Goal: Transaction & Acquisition: Purchase product/service

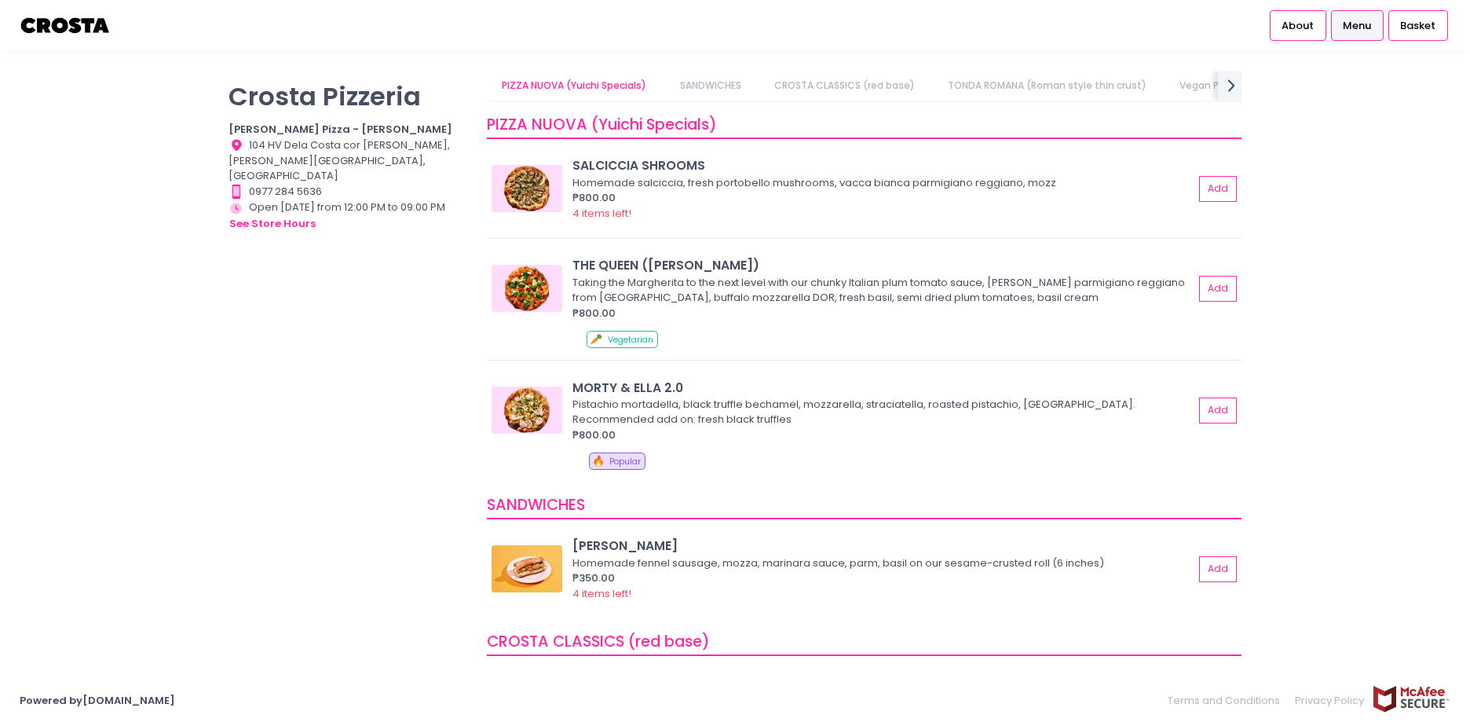
click at [858, 85] on link "CROSTA CLASSICS (red base)" at bounding box center [844, 86] width 171 height 30
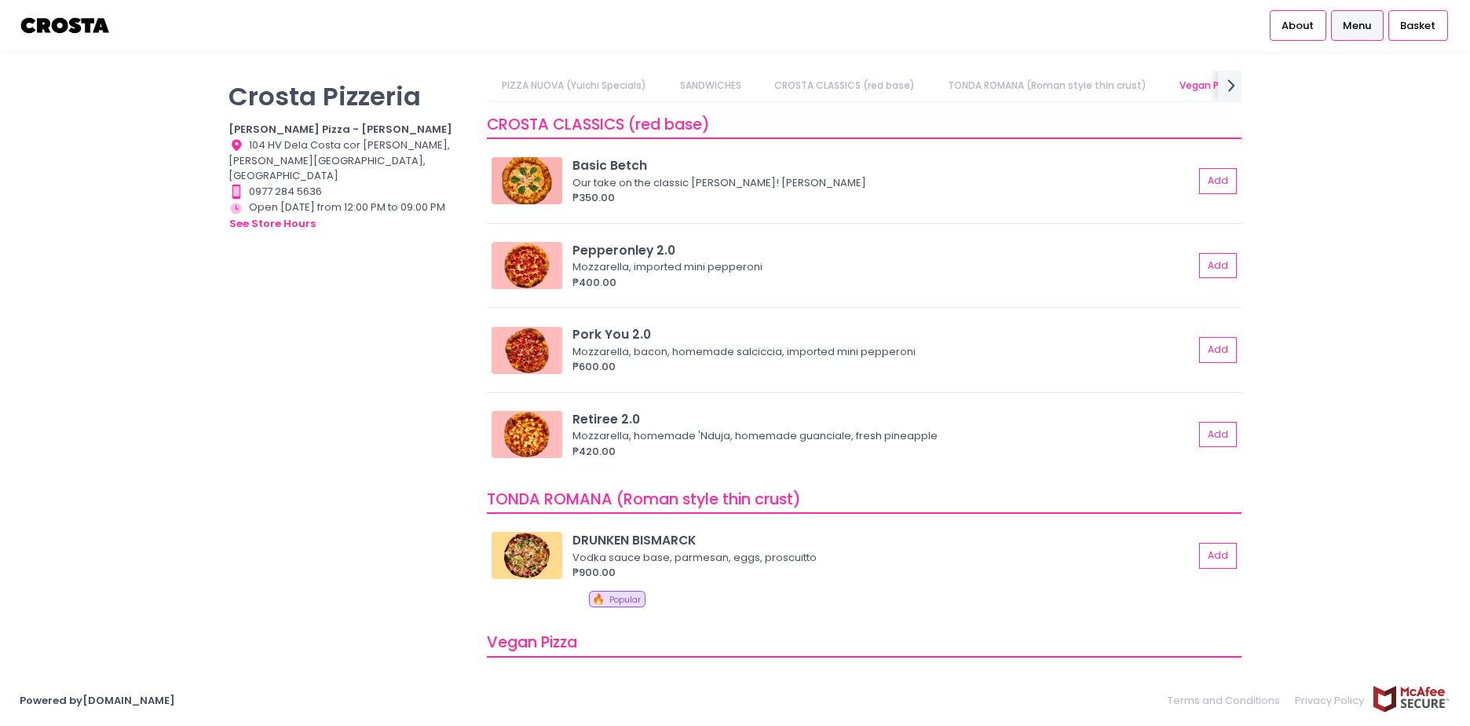
scroll to position [0, 27]
click at [1202, 349] on button "Add" at bounding box center [1219, 350] width 36 height 26
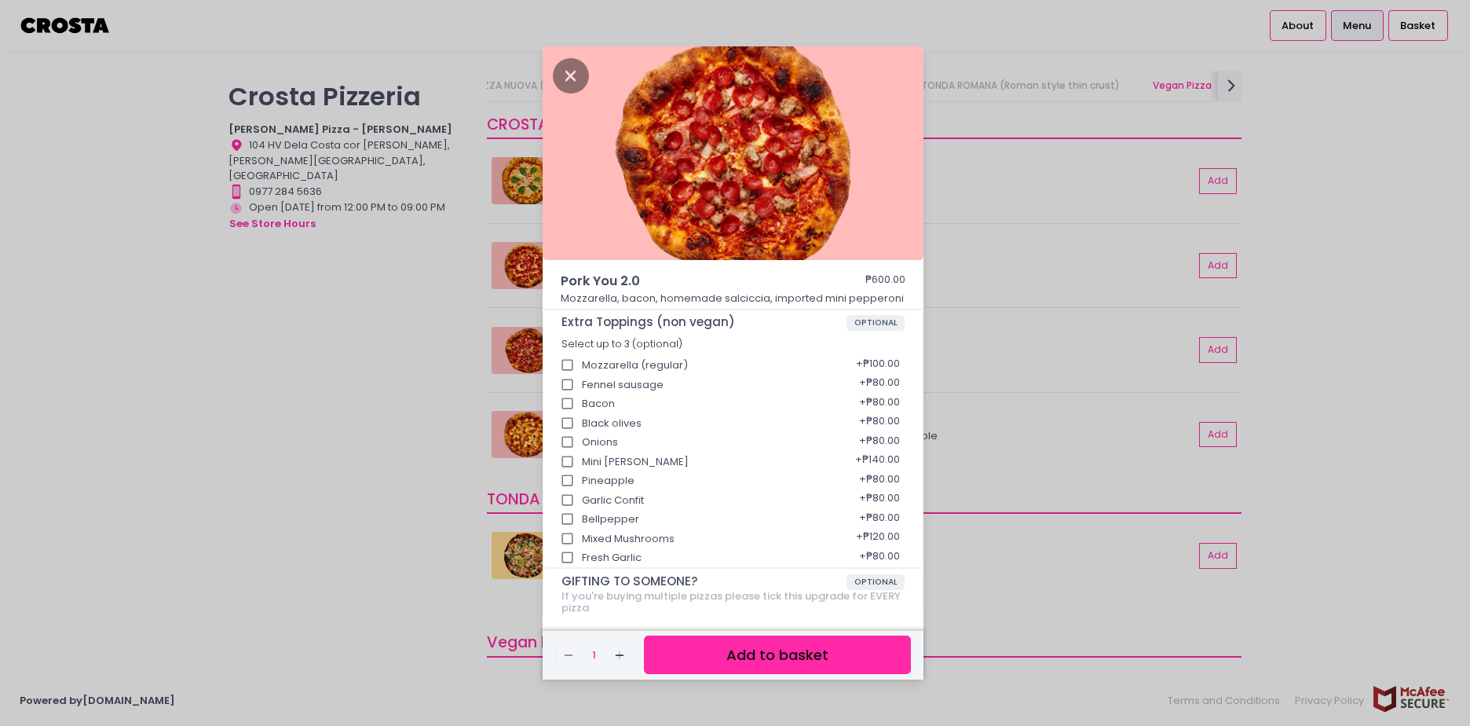
scroll to position [114, 0]
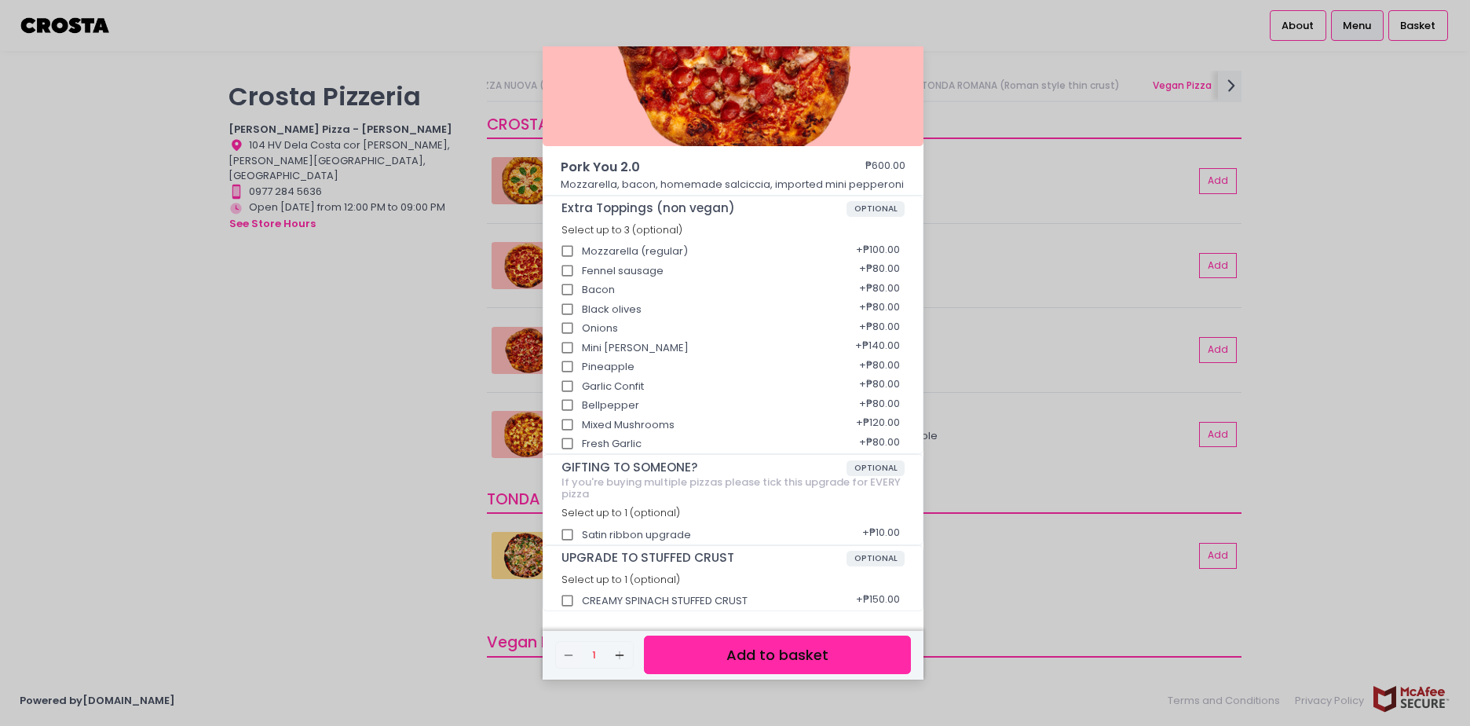
click at [384, 503] on div "Pork You 2.0 ₱600.00 Mozzarella, bacon, homemade salciccia, imported mini peppe…" at bounding box center [735, 363] width 1470 height 726
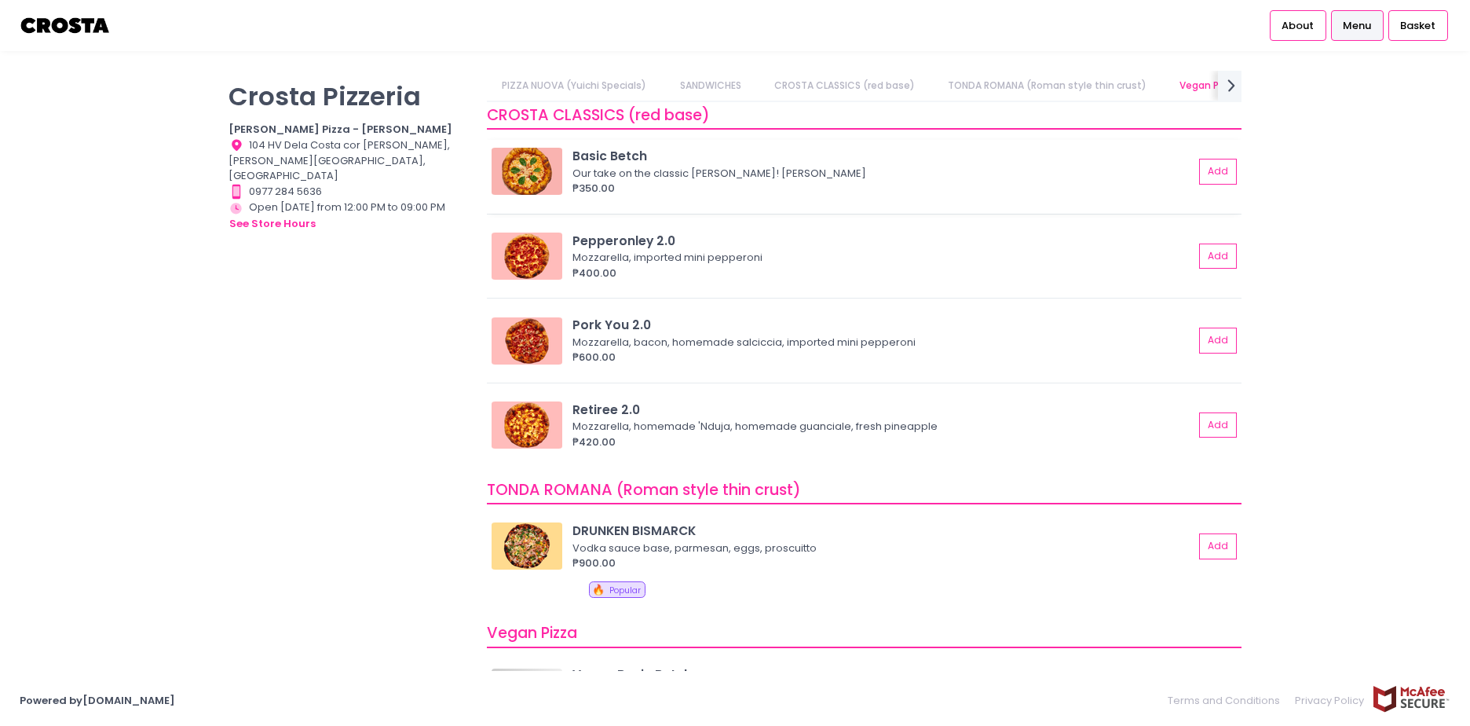
scroll to position [555, 0]
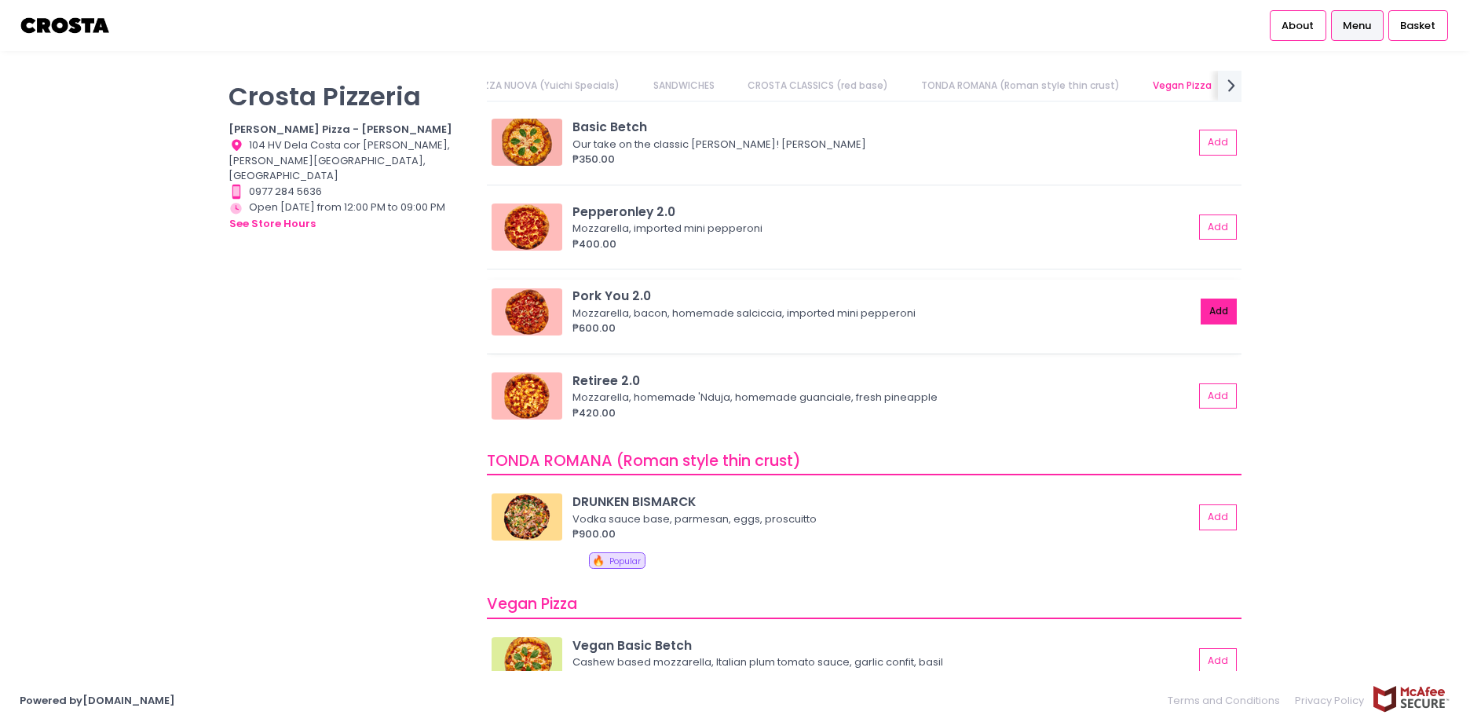
click at [1205, 310] on button "Add" at bounding box center [1219, 311] width 36 height 26
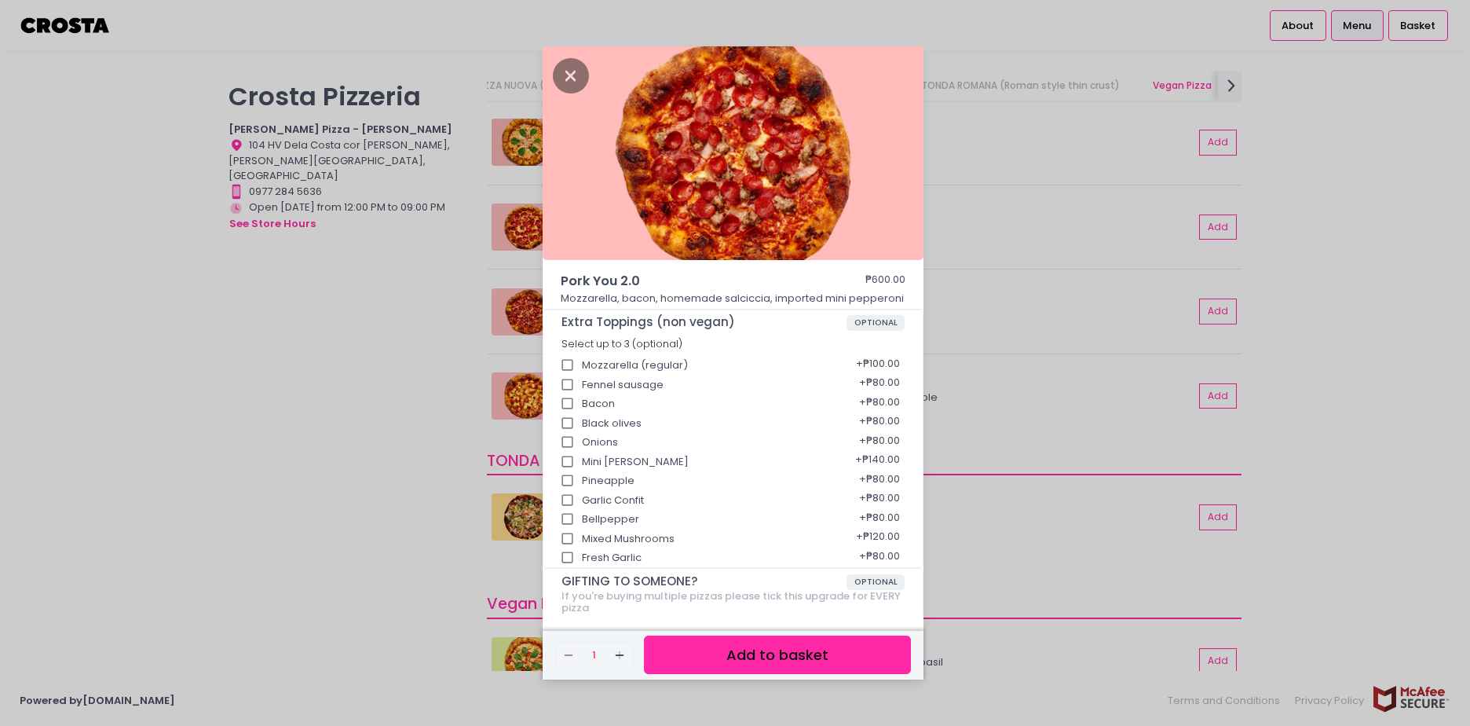
click at [744, 642] on button "Add to basket" at bounding box center [777, 654] width 267 height 38
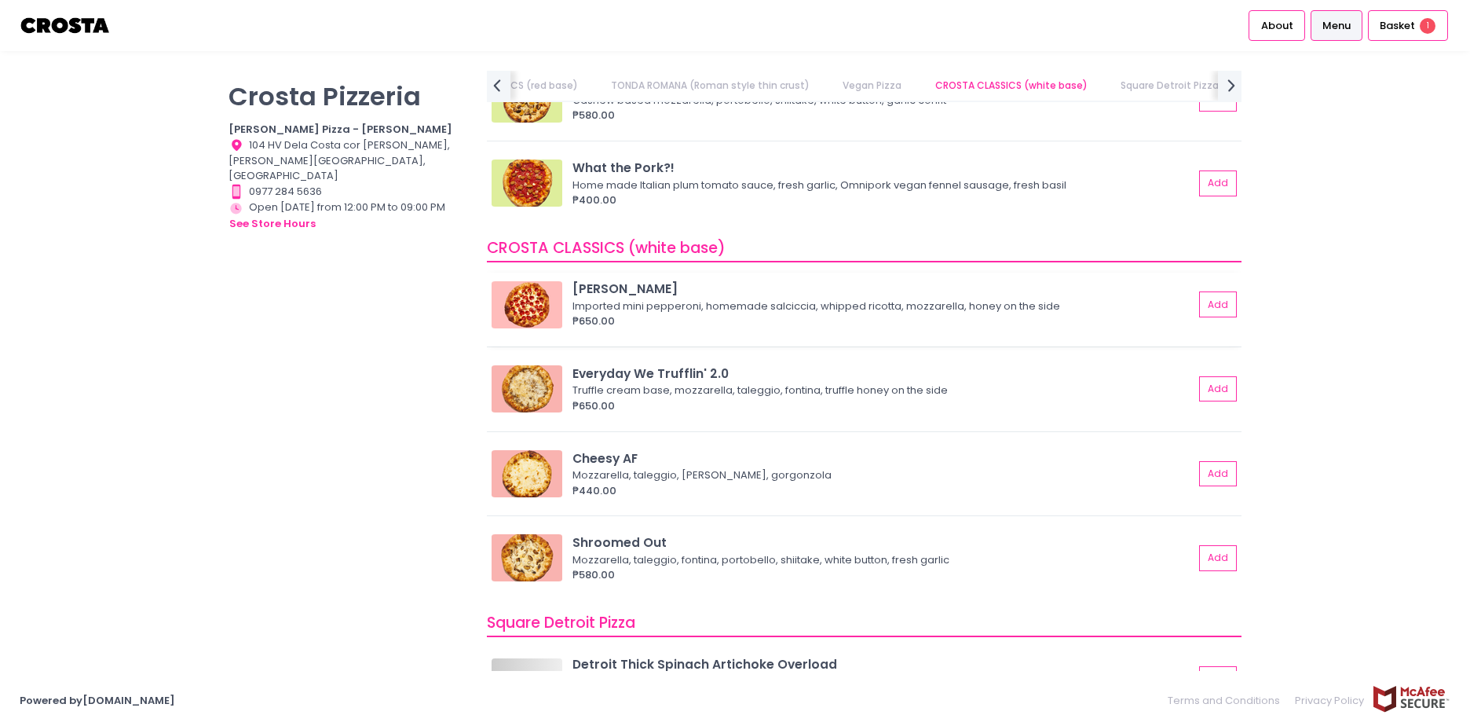
scroll to position [1314, 0]
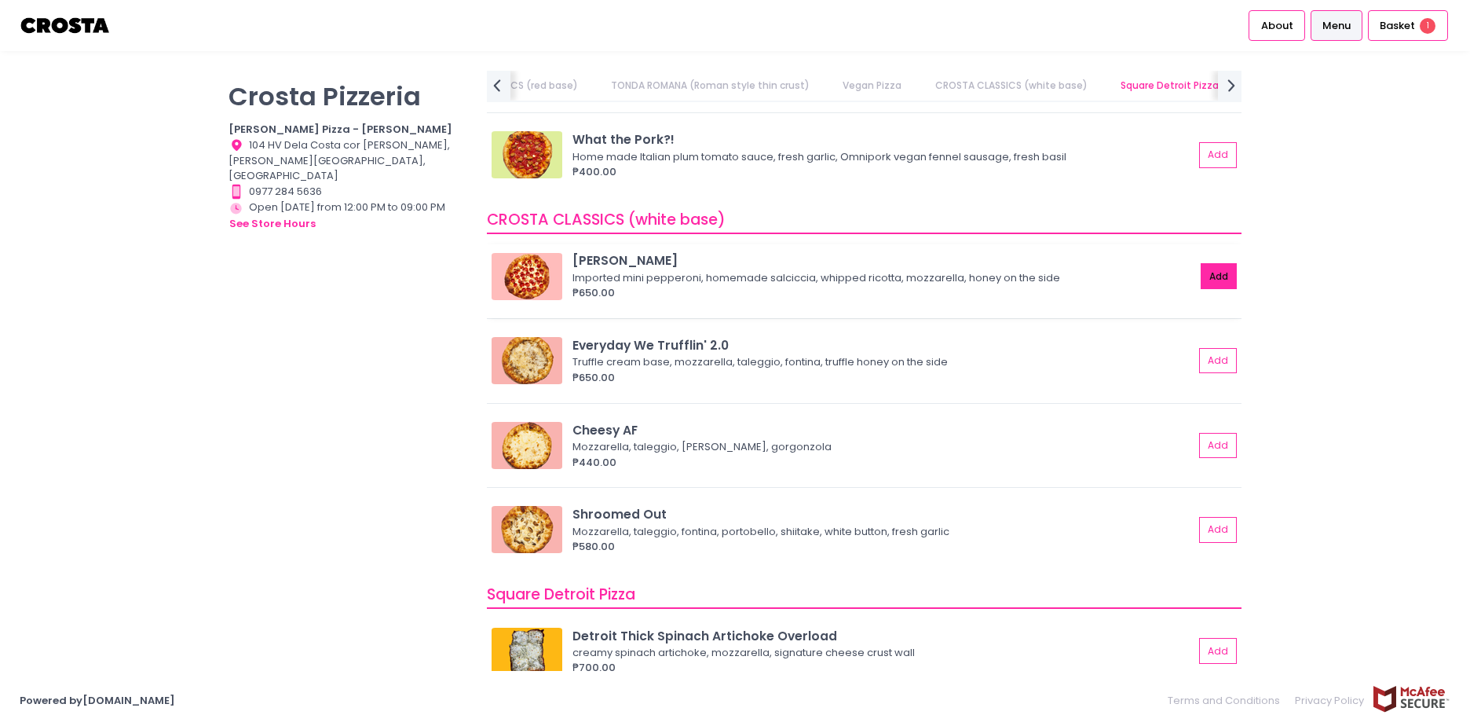
click at [1223, 273] on button "Add" at bounding box center [1219, 276] width 36 height 26
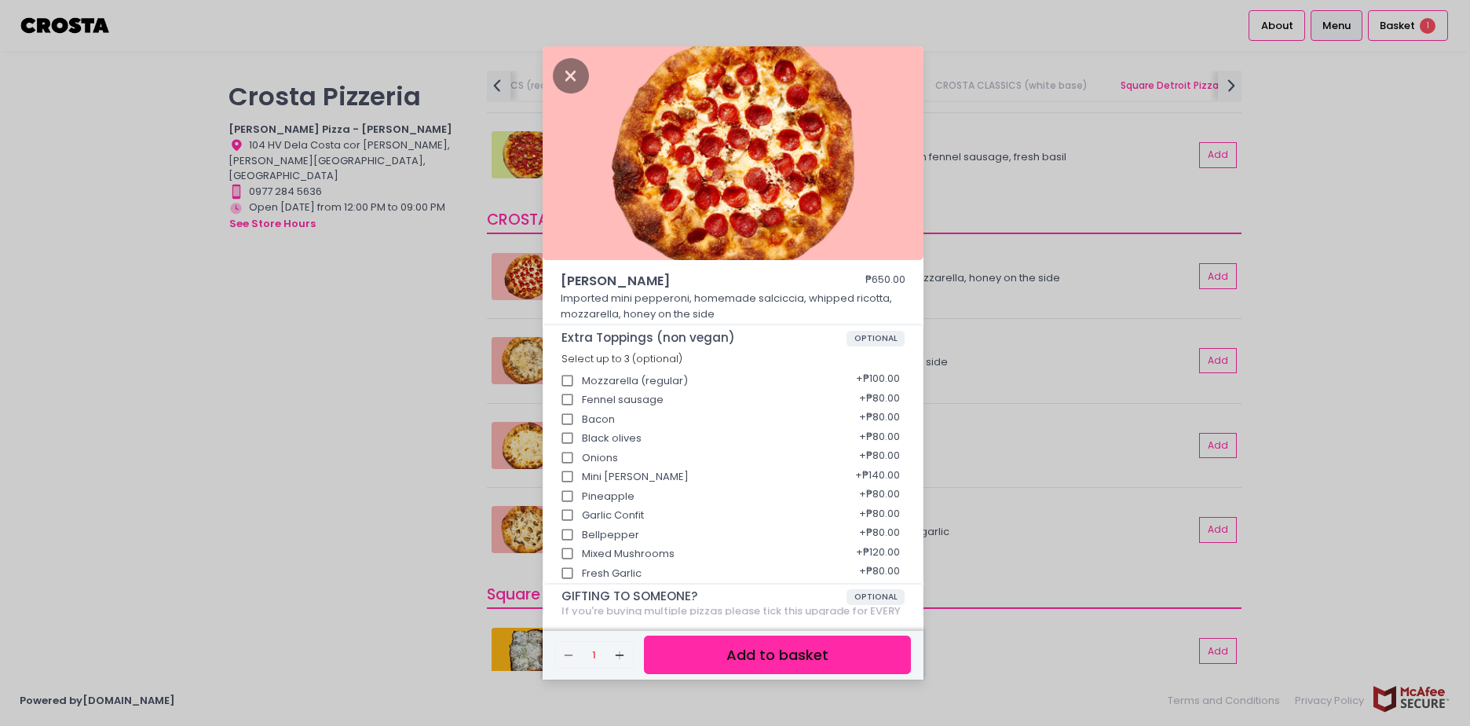
click at [770, 660] on button "Add to basket" at bounding box center [777, 654] width 267 height 38
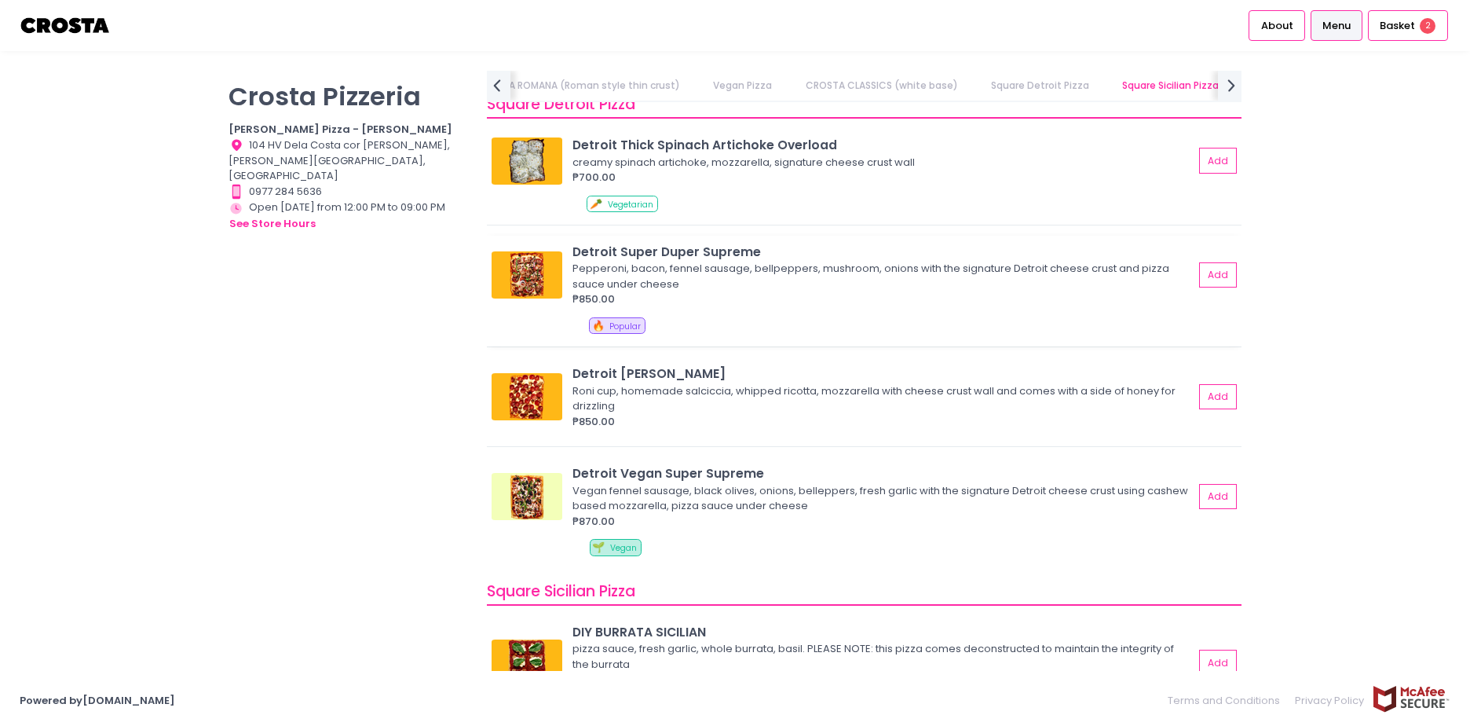
scroll to position [1803, 0]
click at [1207, 404] on button "Add" at bounding box center [1219, 398] width 36 height 26
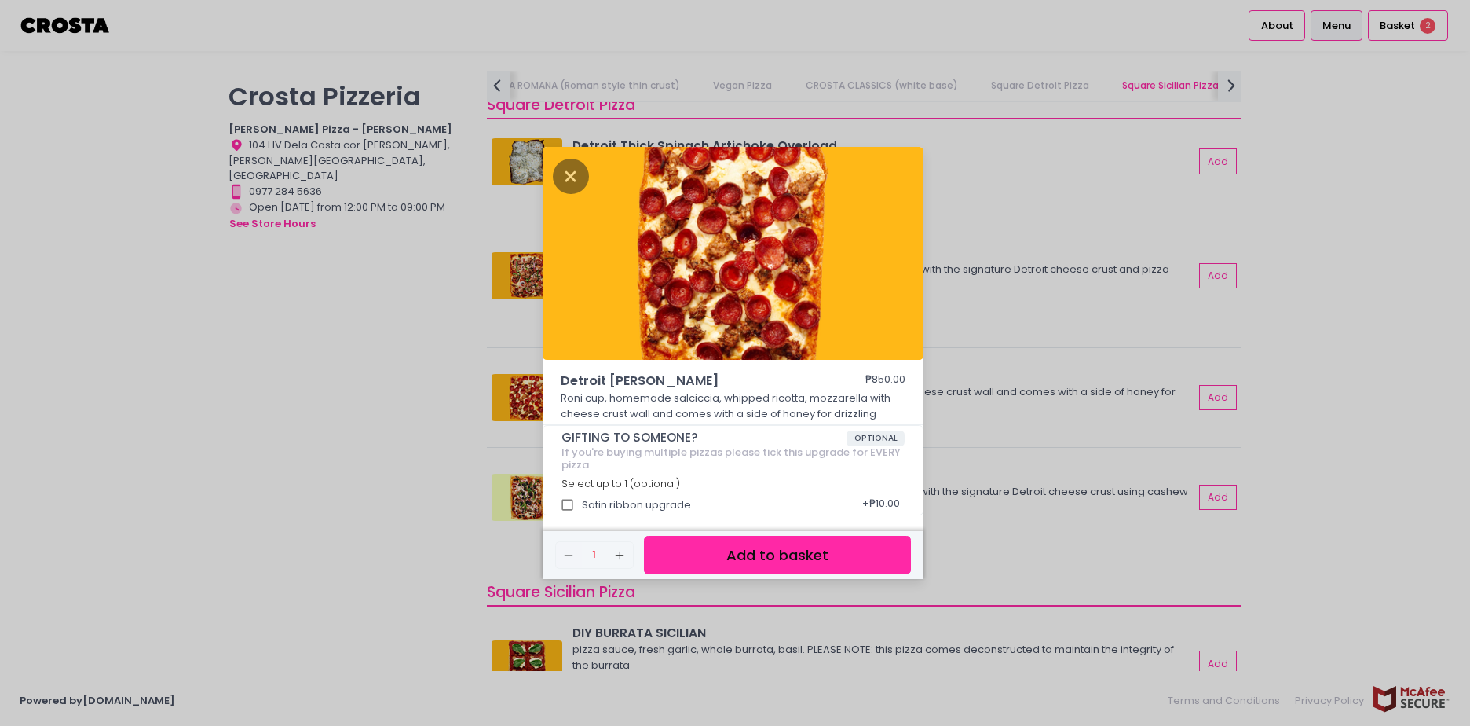
click at [809, 546] on button "Add to basket" at bounding box center [777, 555] width 267 height 38
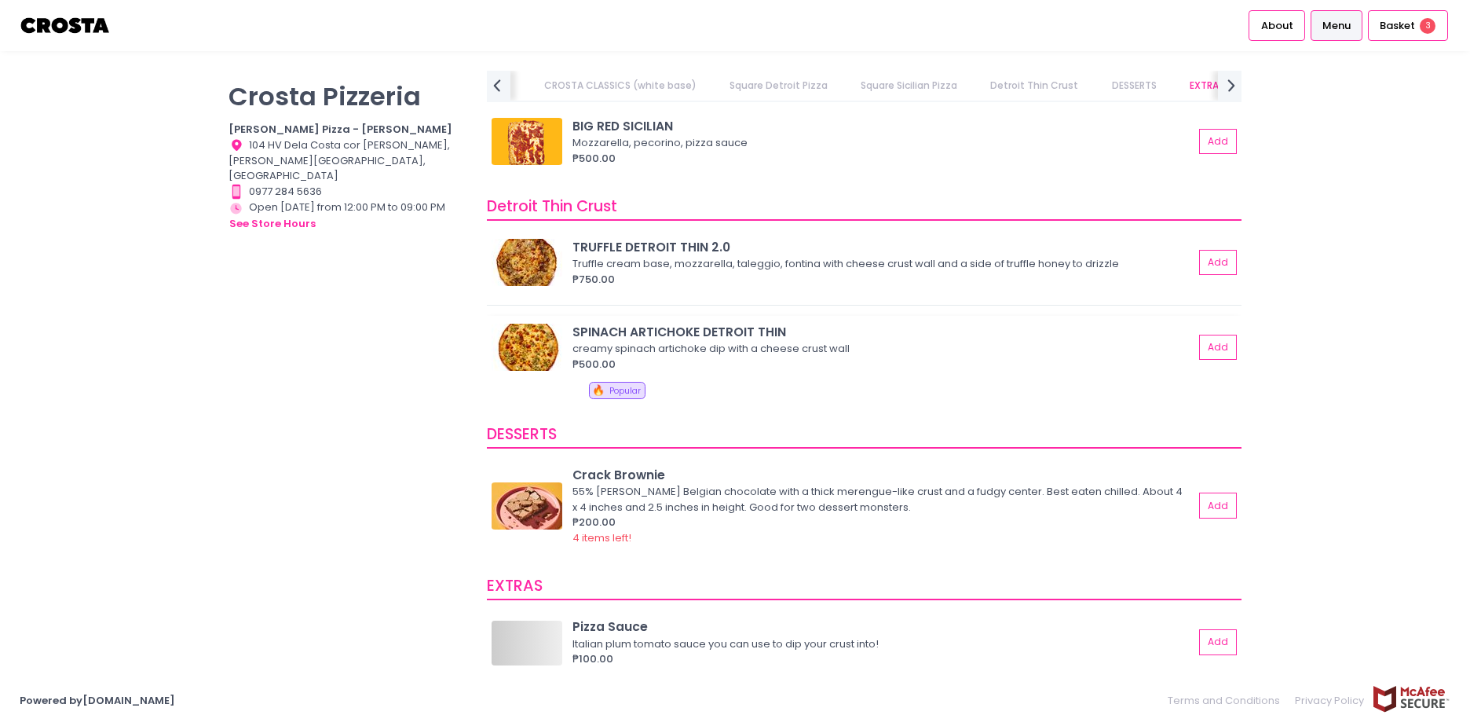
scroll to position [0, 0]
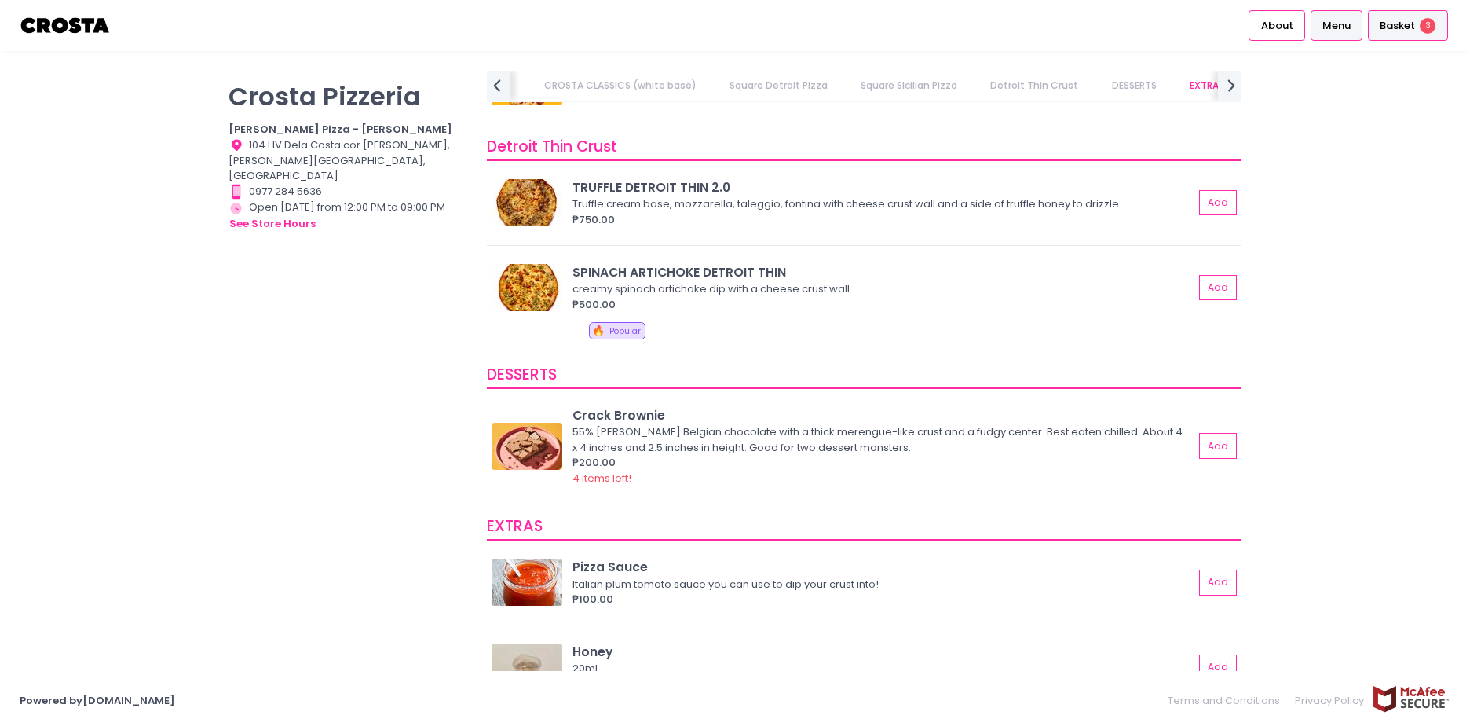
click at [1439, 27] on div "Basket 3" at bounding box center [1408, 25] width 80 height 31
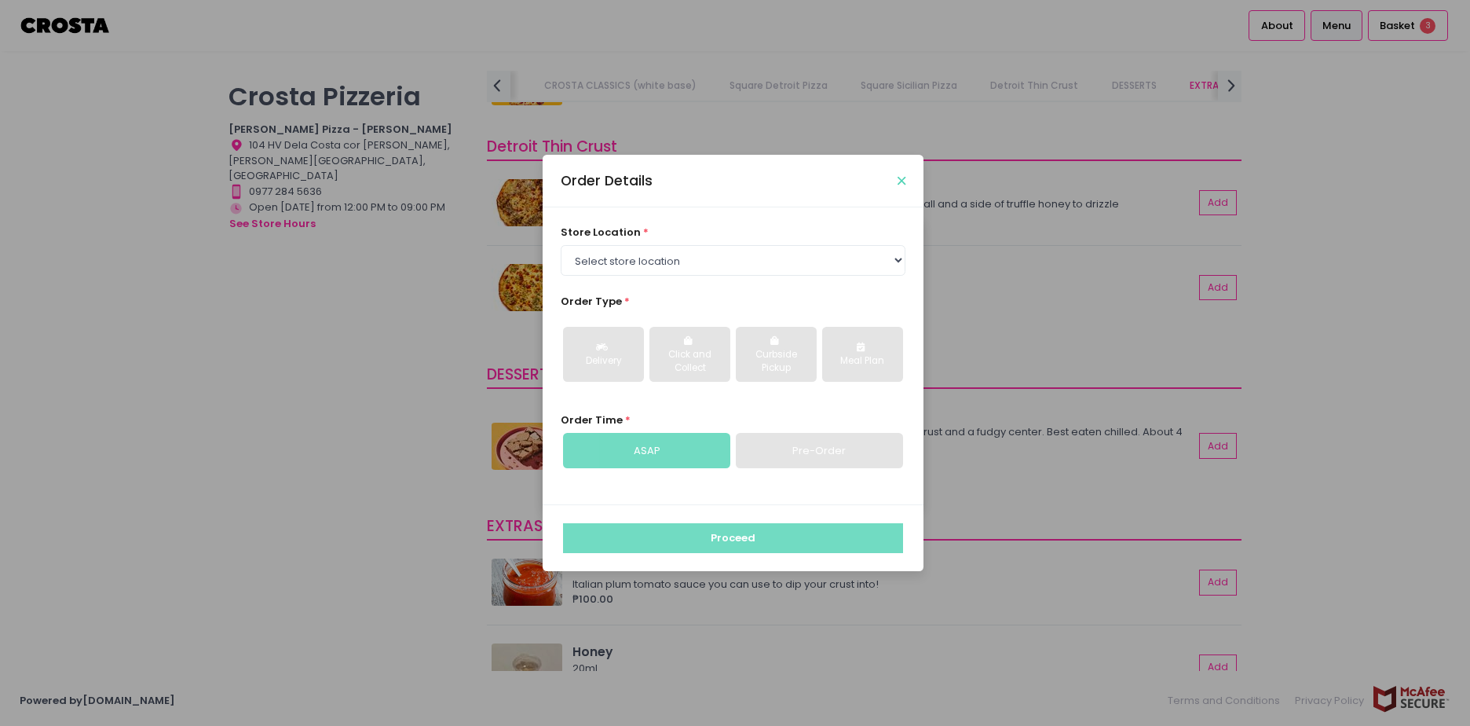
click at [903, 177] on icon "Close" at bounding box center [902, 181] width 8 height 12
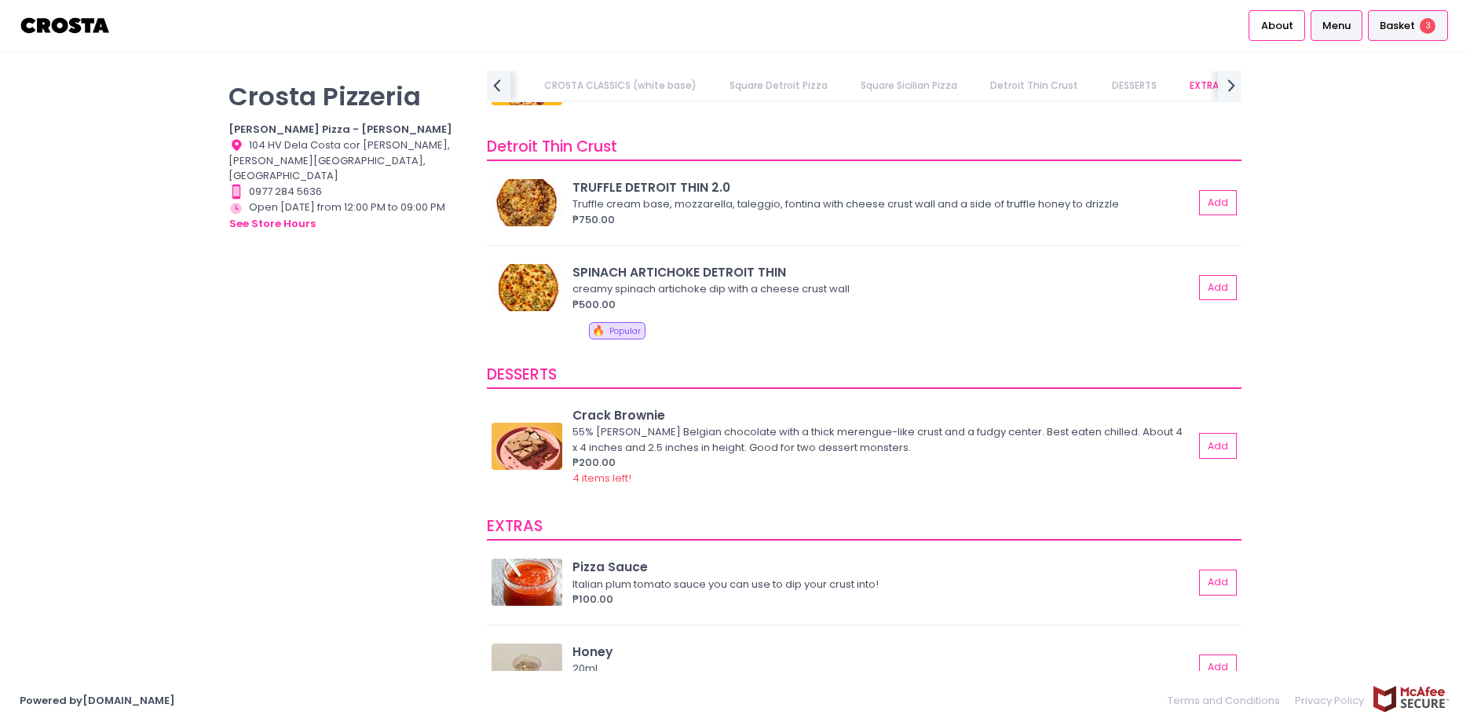
drag, startPoint x: 1448, startPoint y: 33, endPoint x: 1409, endPoint y: 24, distance: 40.4
click at [1448, 33] on li "Basket 3" at bounding box center [1408, 25] width 86 height 51
click at [1409, 24] on span "Basket" at bounding box center [1397, 26] width 35 height 16
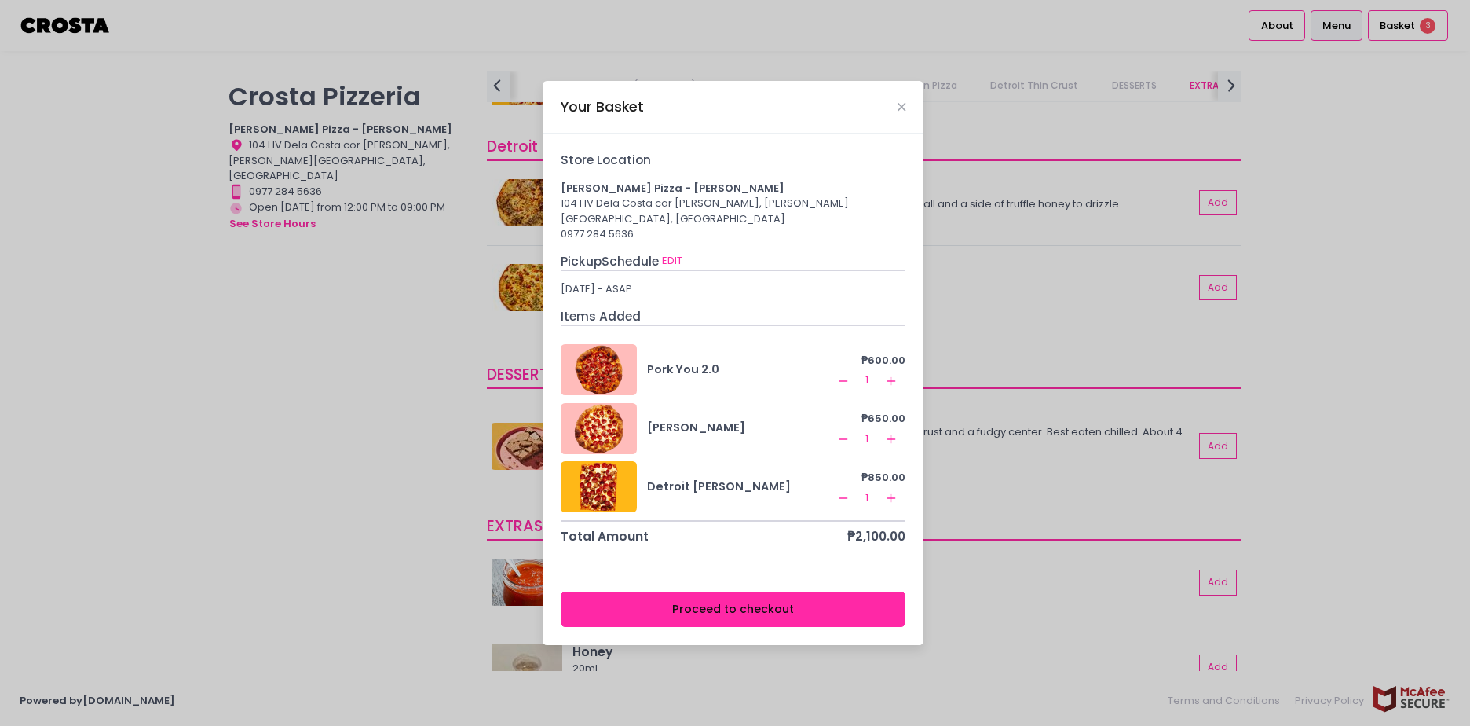
click at [834, 430] on button "Remove Created with Sketch." at bounding box center [843, 439] width 19 height 19
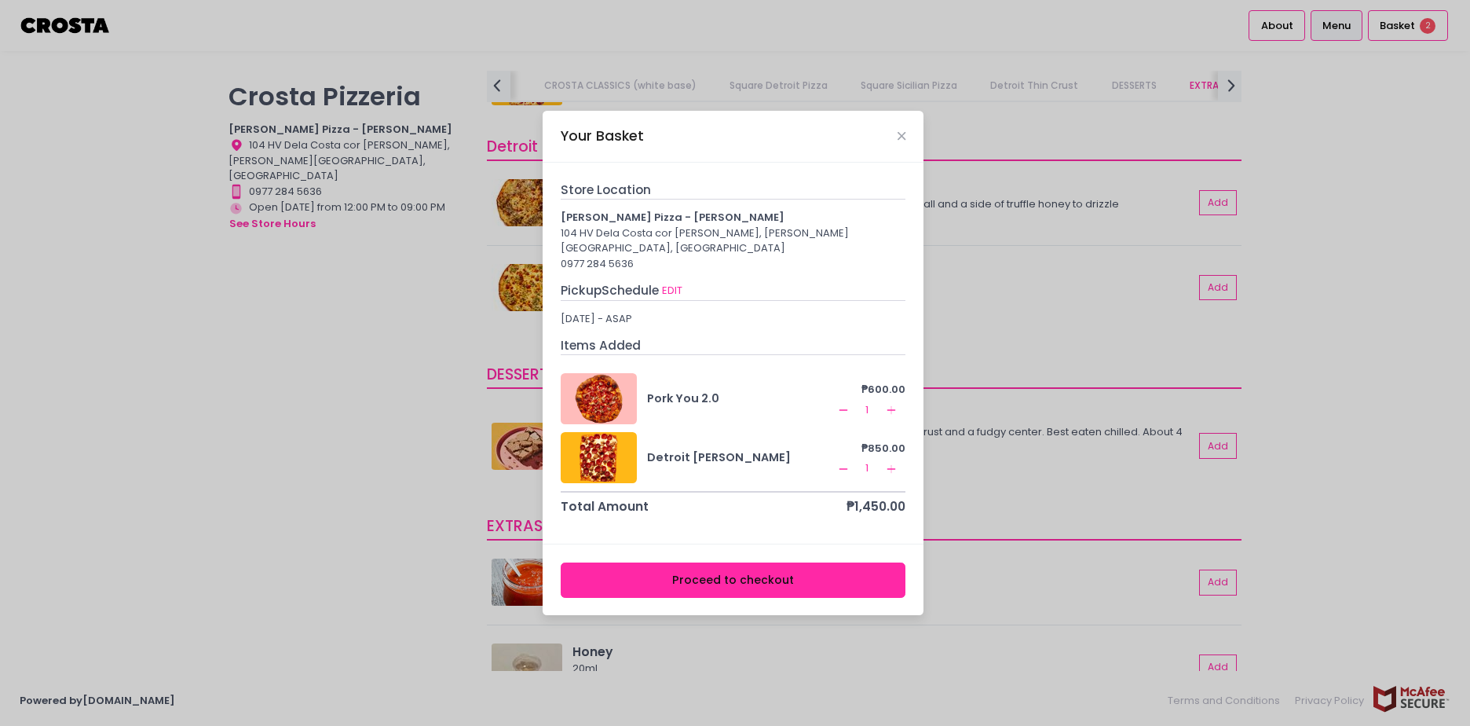
click at [895, 145] on div "Your Basket" at bounding box center [733, 137] width 381 height 52
click at [900, 142] on icon "Close" at bounding box center [902, 136] width 8 height 12
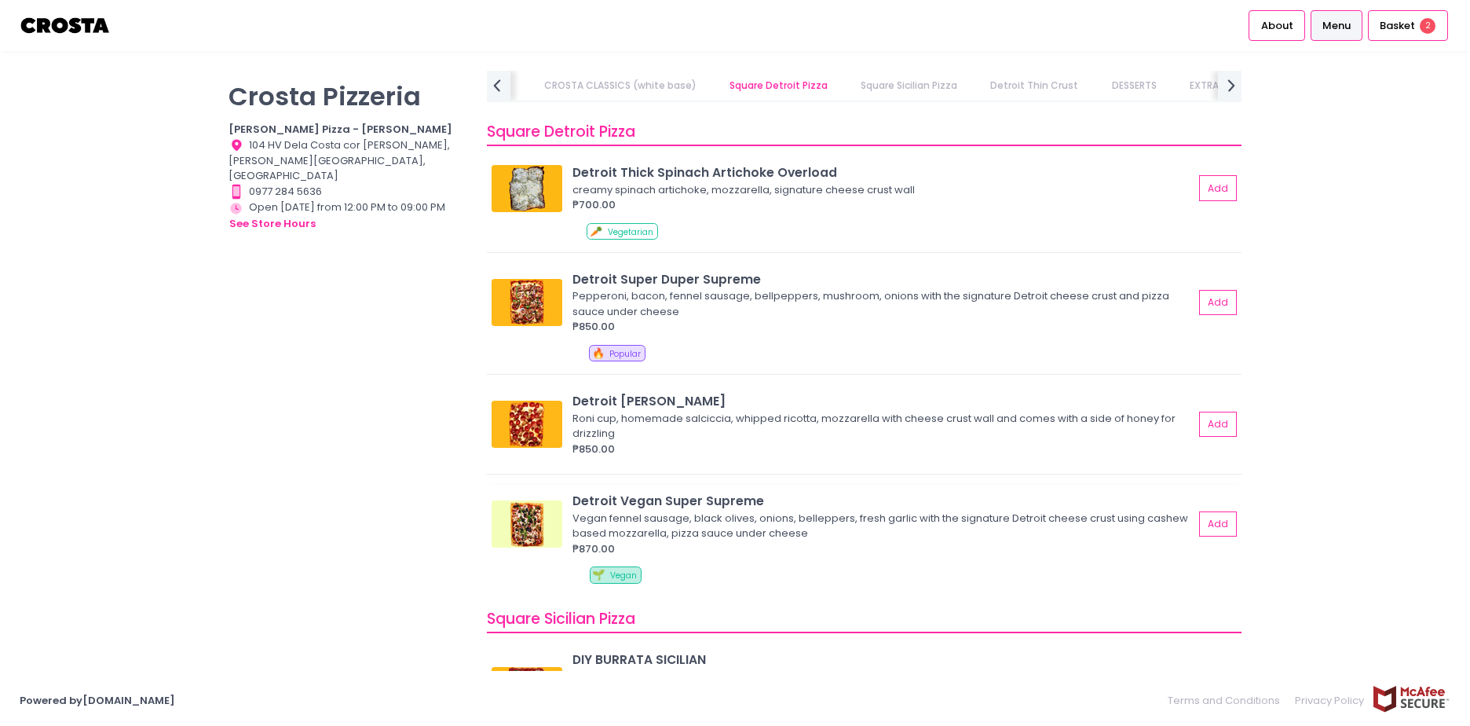
scroll to position [1756, 0]
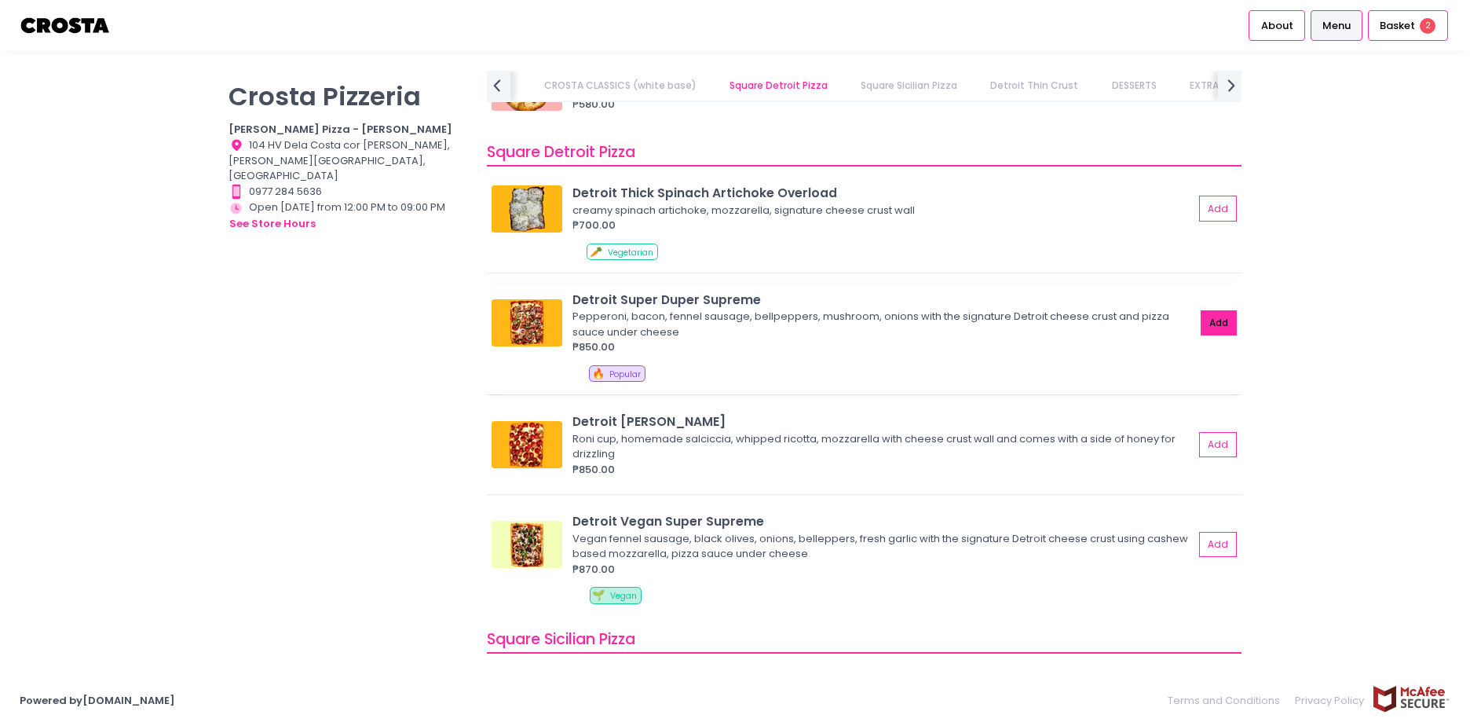
click at [1201, 312] on button "Add" at bounding box center [1219, 323] width 36 height 26
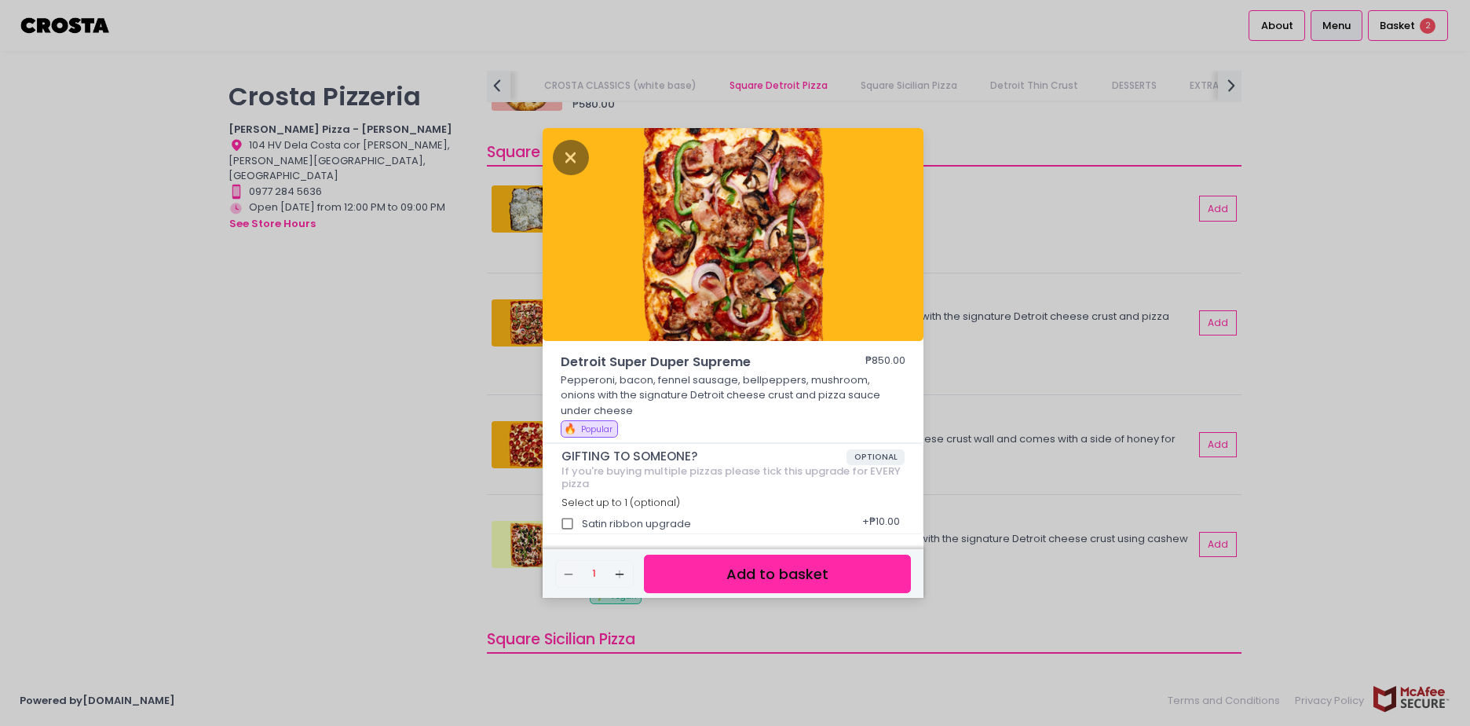
click at [791, 572] on button "Add to basket" at bounding box center [777, 573] width 267 height 38
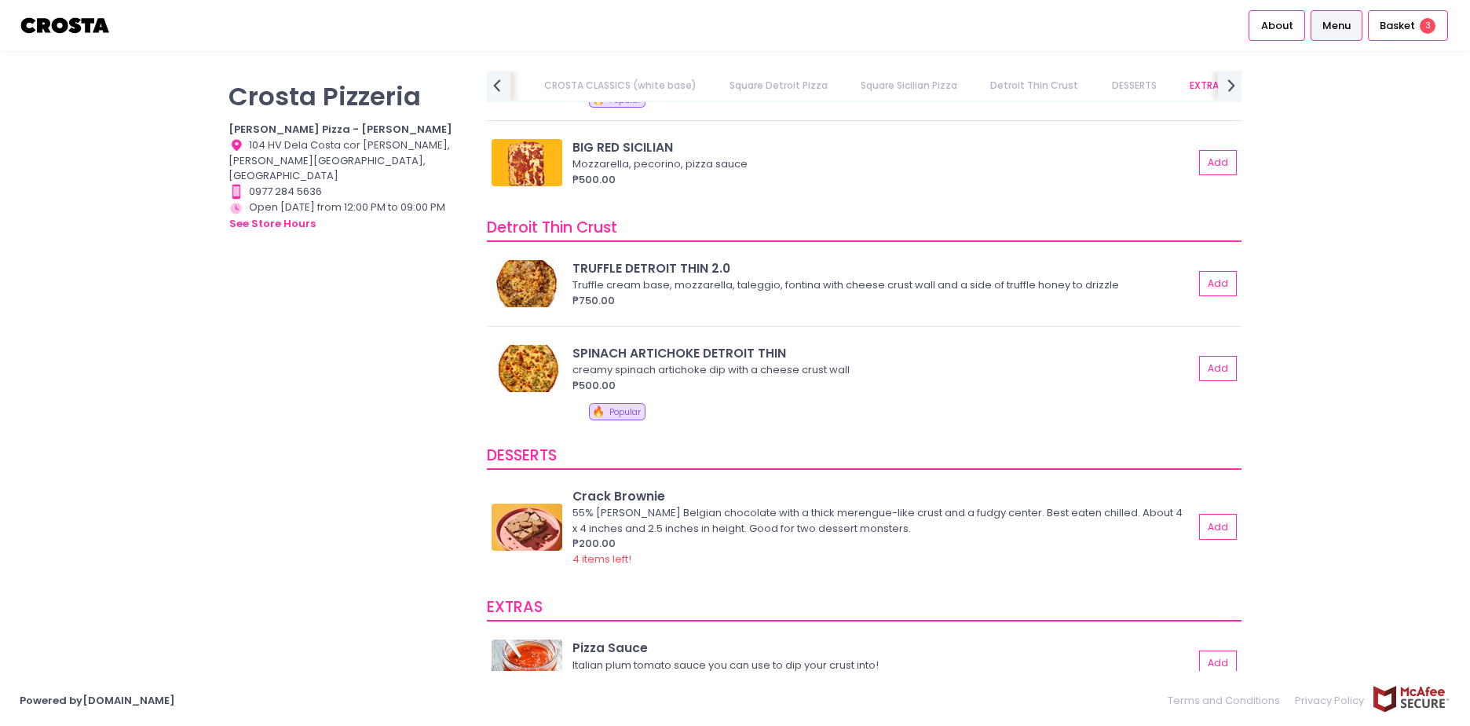
scroll to position [3014, 0]
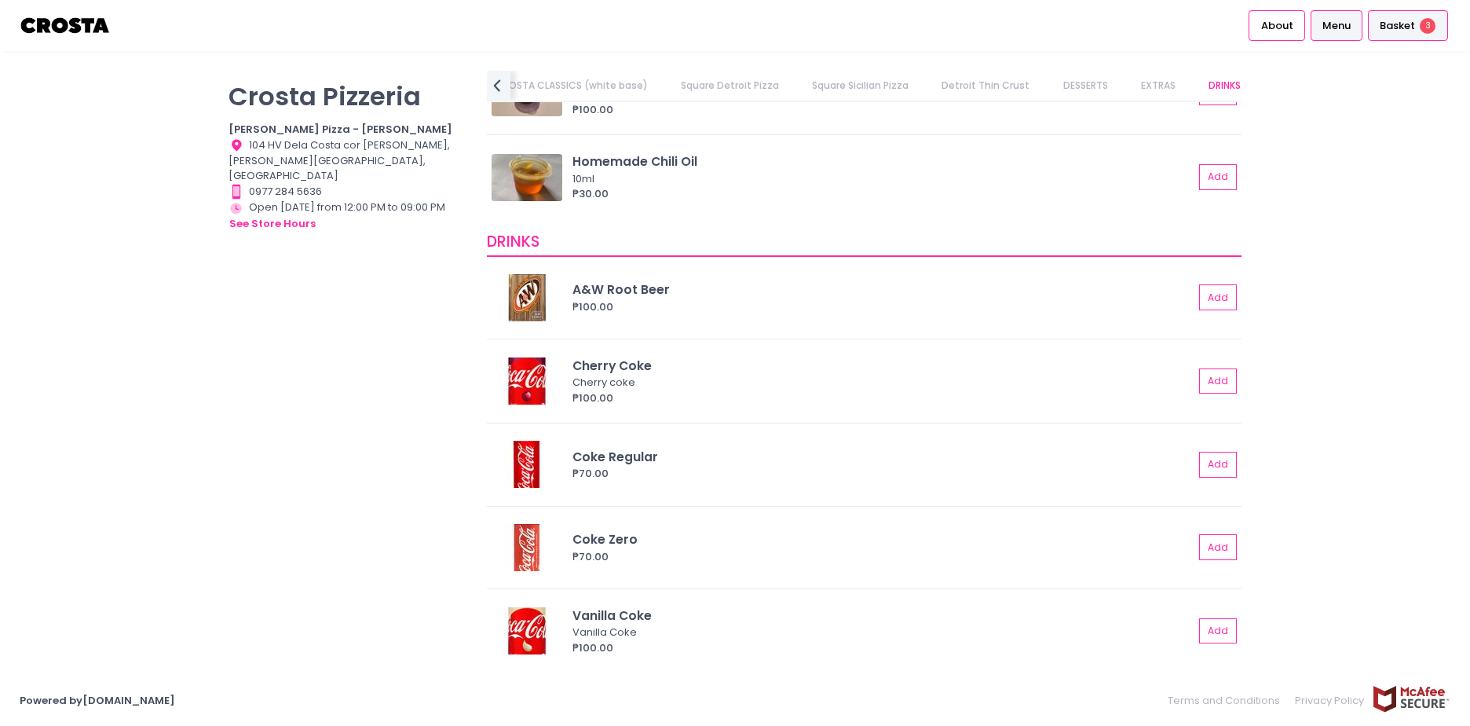
click at [1421, 21] on span "3" at bounding box center [1428, 26] width 16 height 16
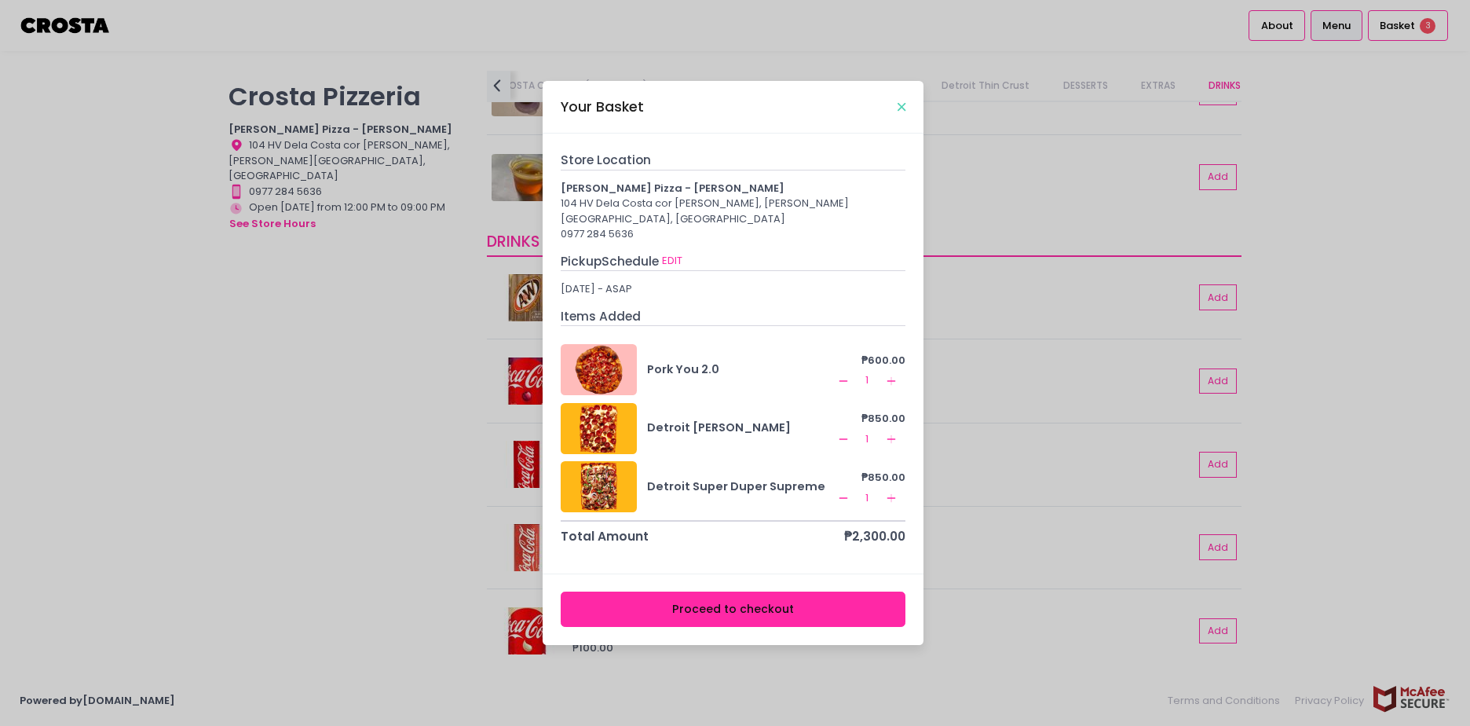
click at [898, 112] on icon "Close" at bounding box center [902, 107] width 8 height 12
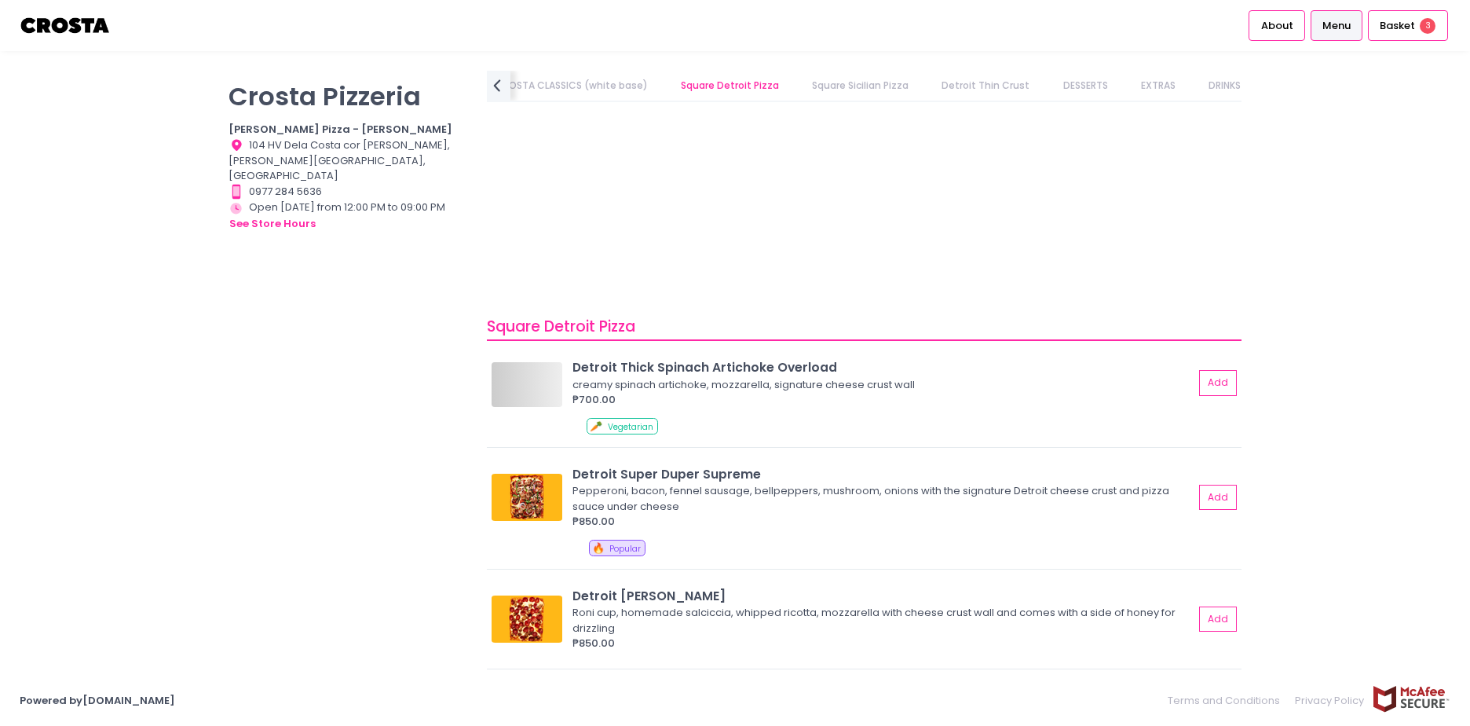
scroll to position [0, 210]
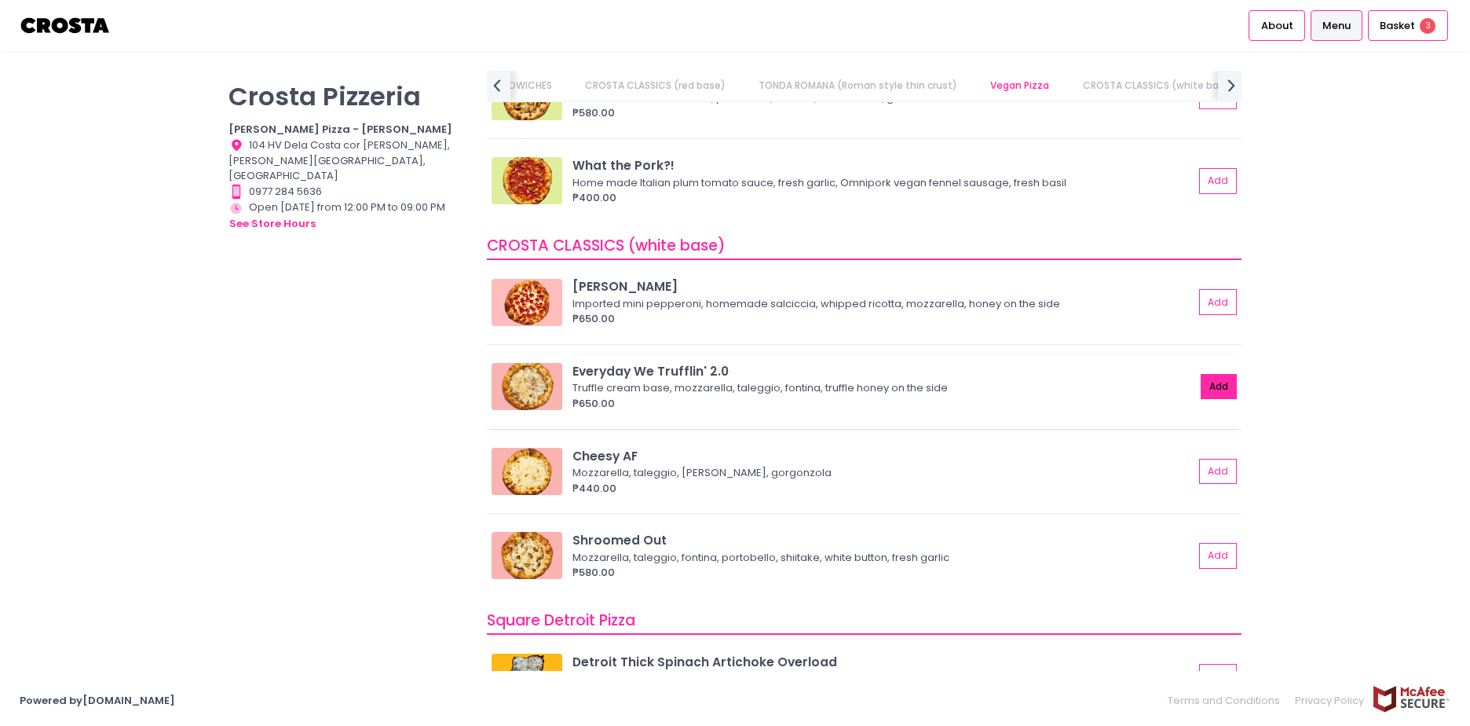
click at [1211, 385] on button "Add" at bounding box center [1219, 387] width 36 height 26
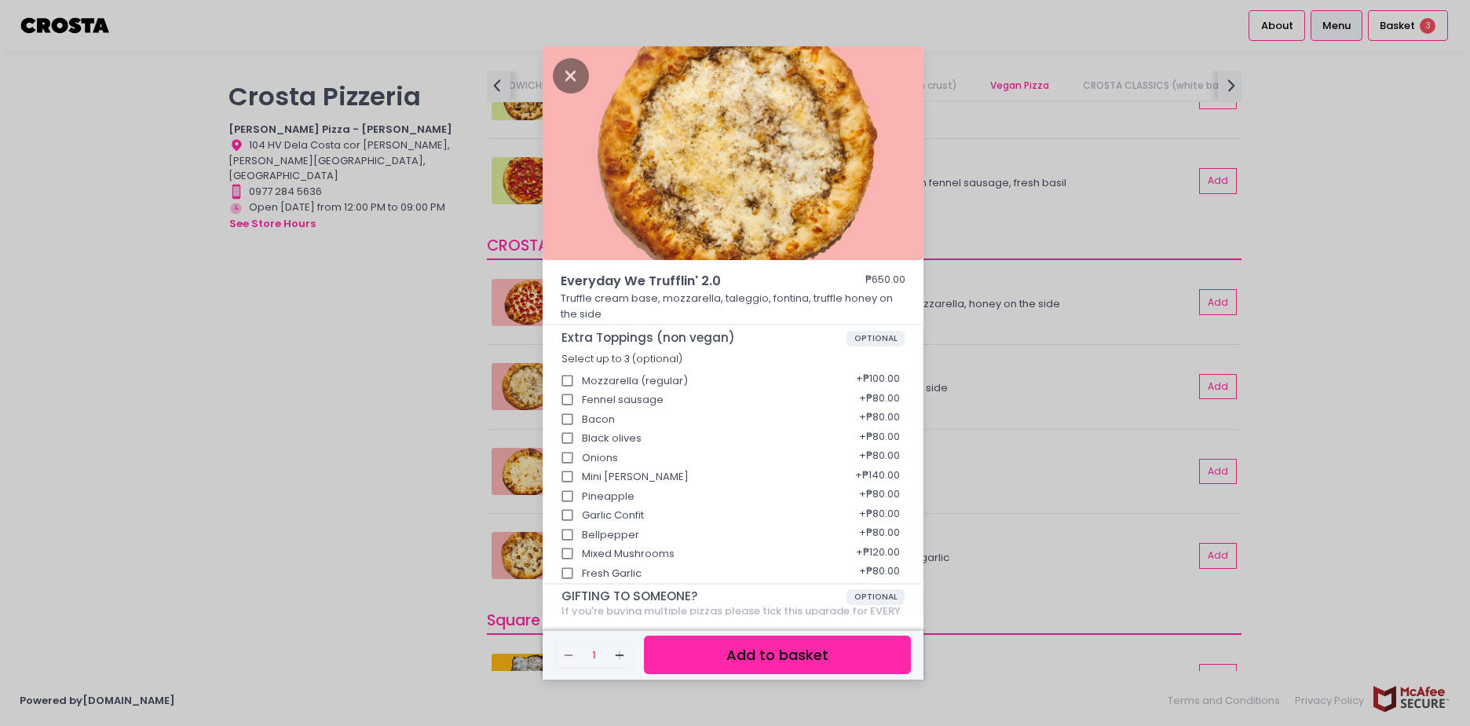
click at [746, 652] on button "Add to basket" at bounding box center [777, 654] width 267 height 38
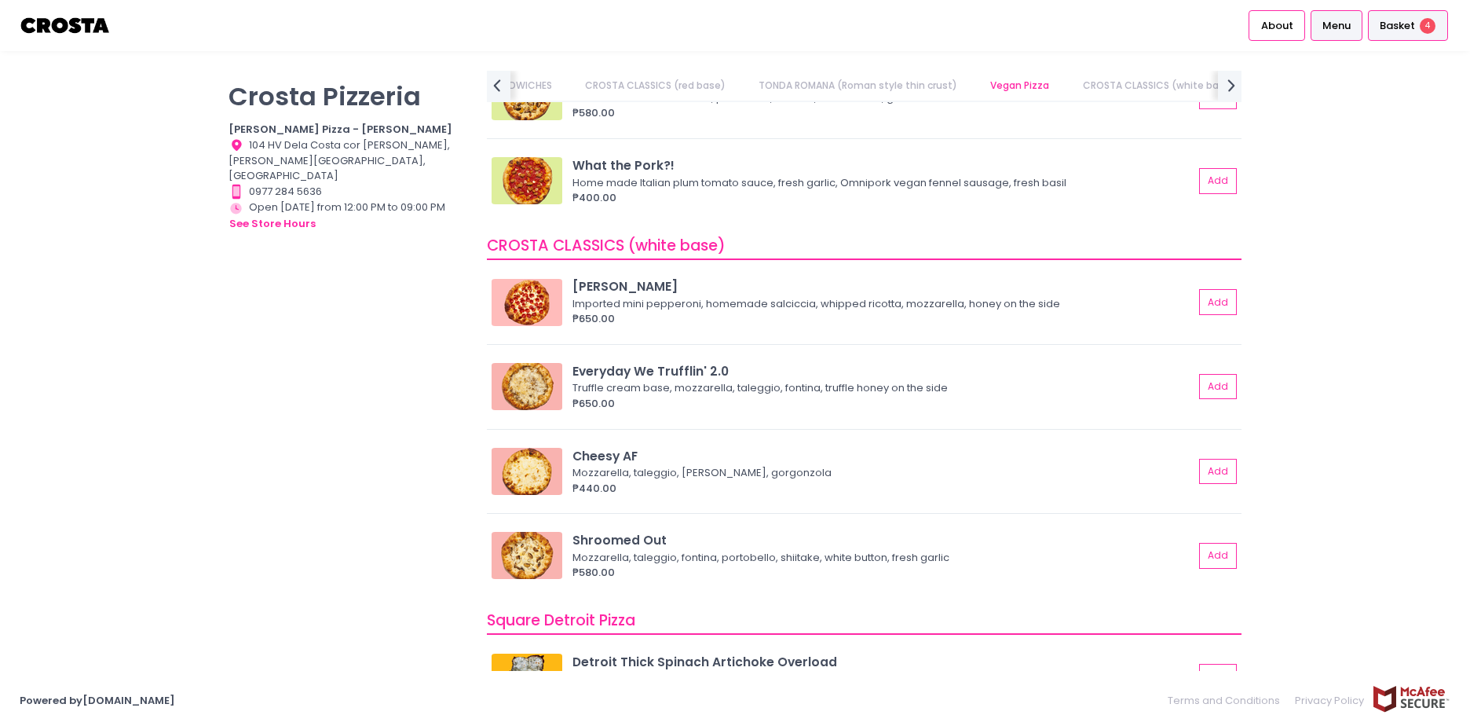
click at [1405, 23] on span "Basket" at bounding box center [1397, 26] width 35 height 16
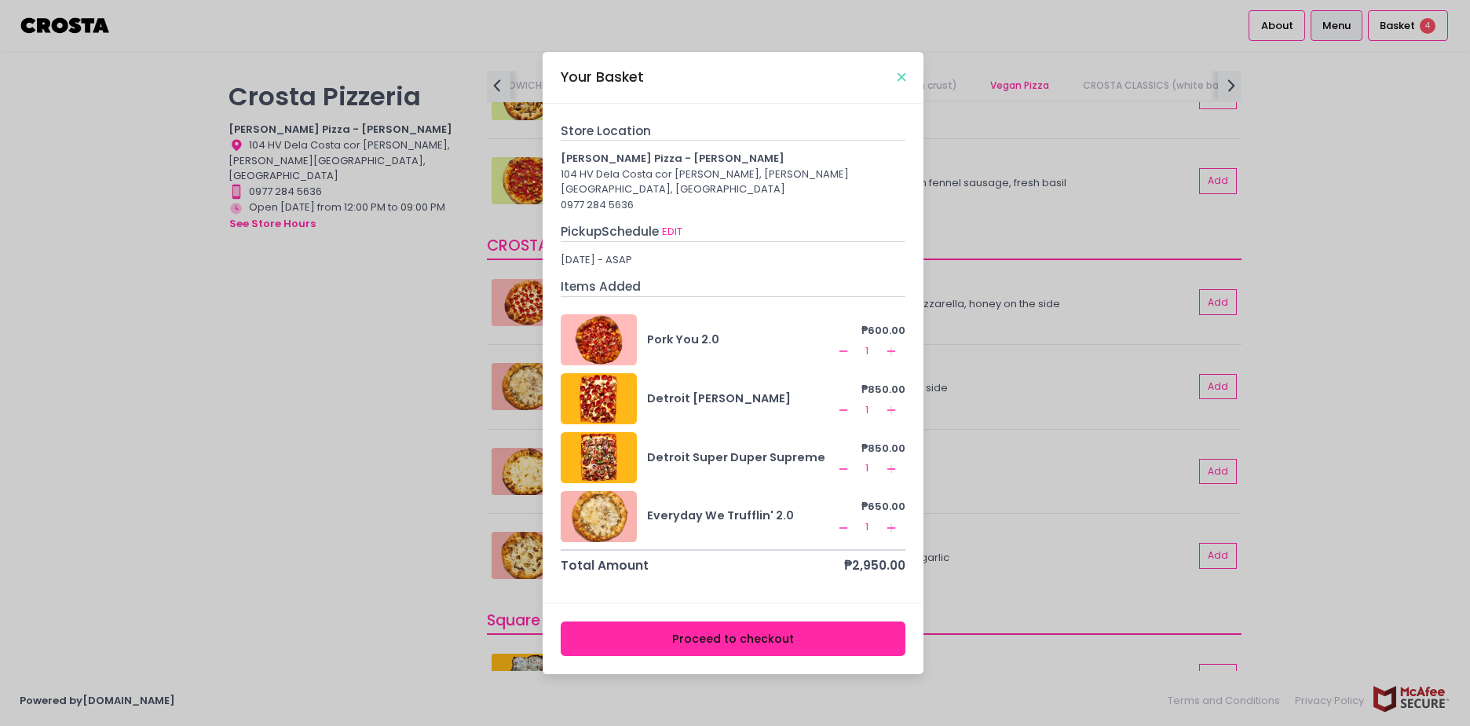
click at [901, 83] on icon "Close" at bounding box center [902, 77] width 8 height 12
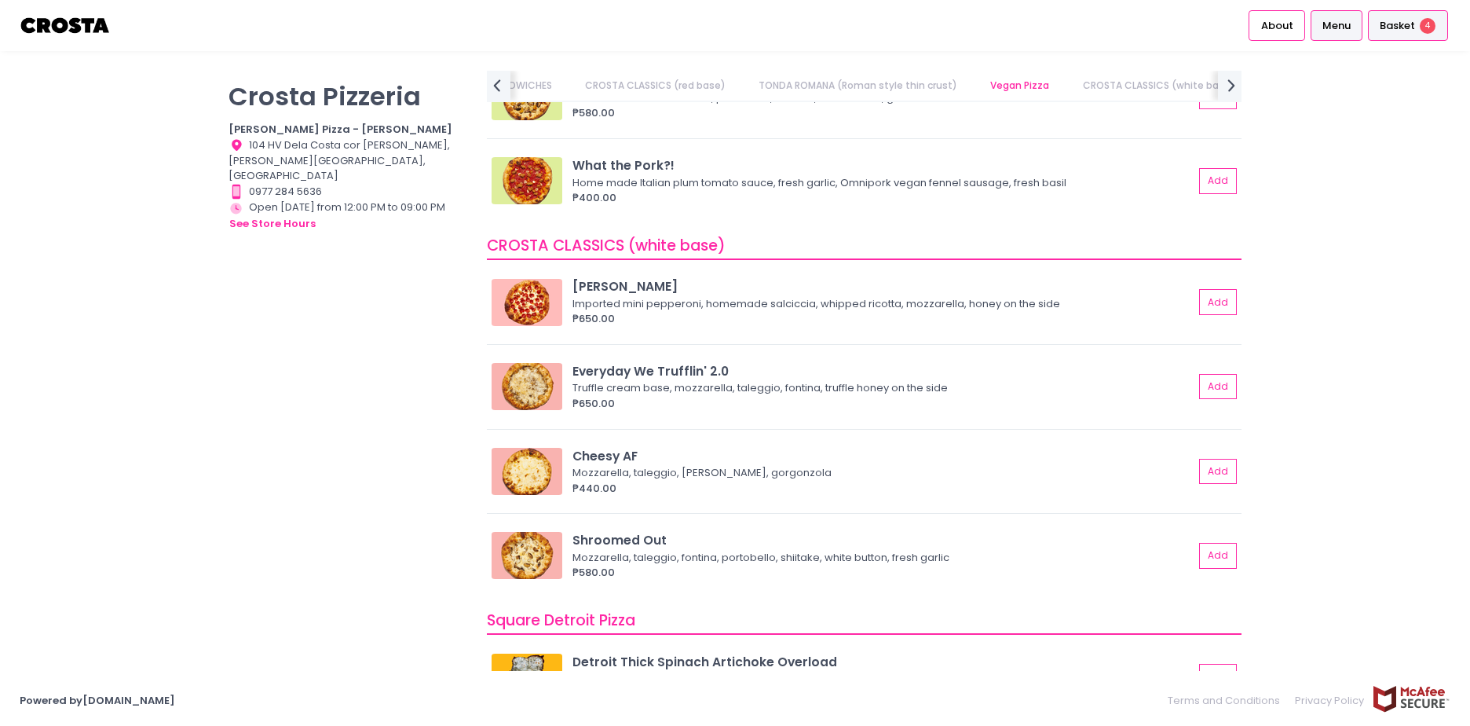
click at [1384, 30] on span "Basket" at bounding box center [1397, 26] width 35 height 16
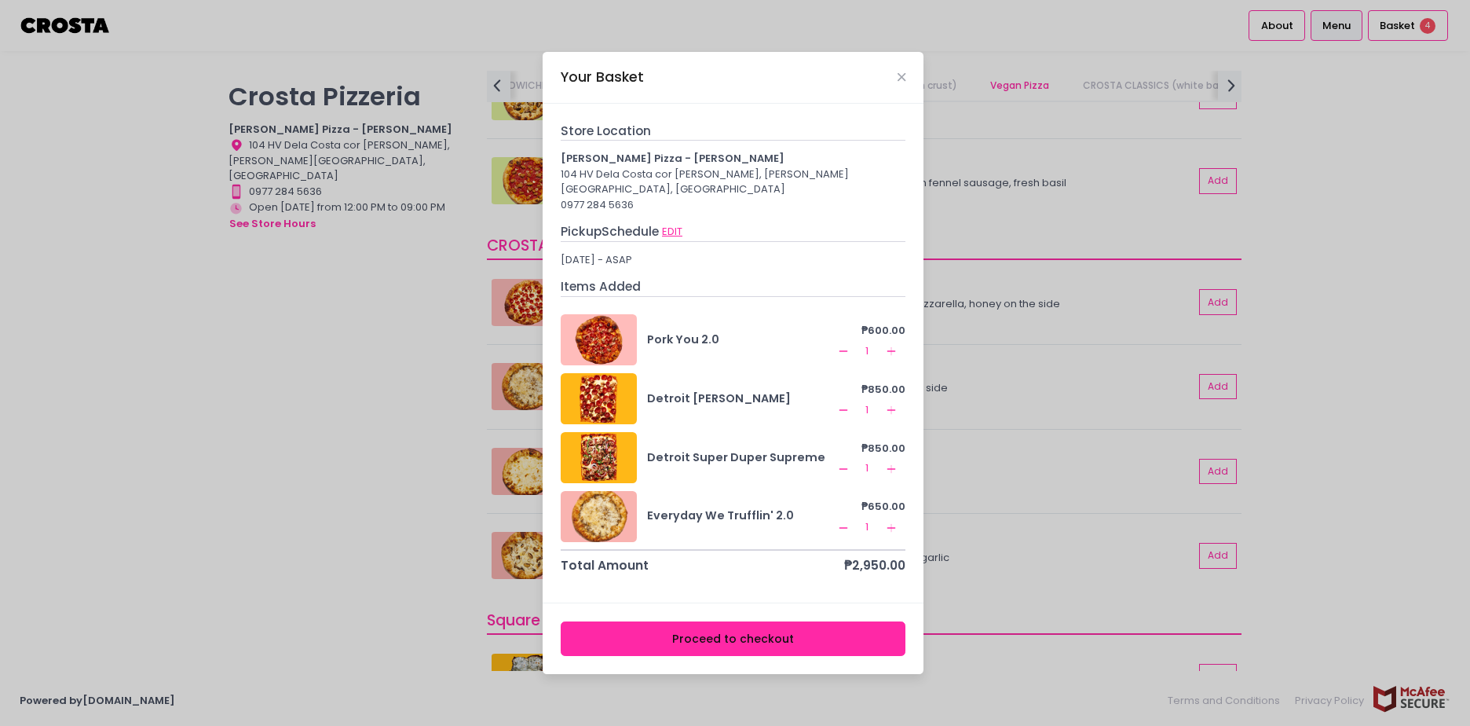
click at [669, 224] on button "EDIT" at bounding box center [672, 231] width 22 height 17
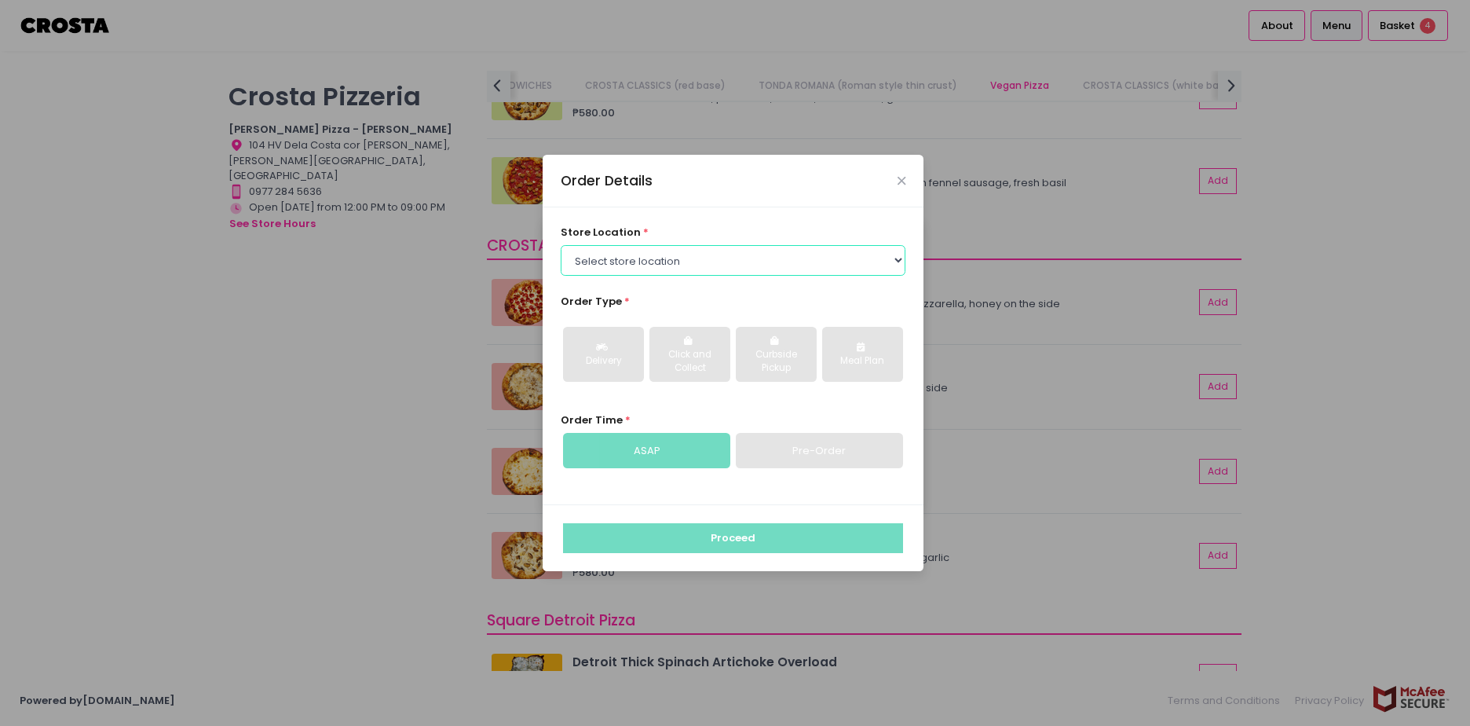
click at [627, 265] on select "Select store location Crosta Pizza - Salcedo Crosta Pizza - San Juan" at bounding box center [734, 260] width 346 height 30
select select "5fabb2e53664a8677beaeb89"
click at [561, 245] on select "Select store location Crosta Pizza - Salcedo Crosta Pizza - San Juan" at bounding box center [734, 260] width 346 height 30
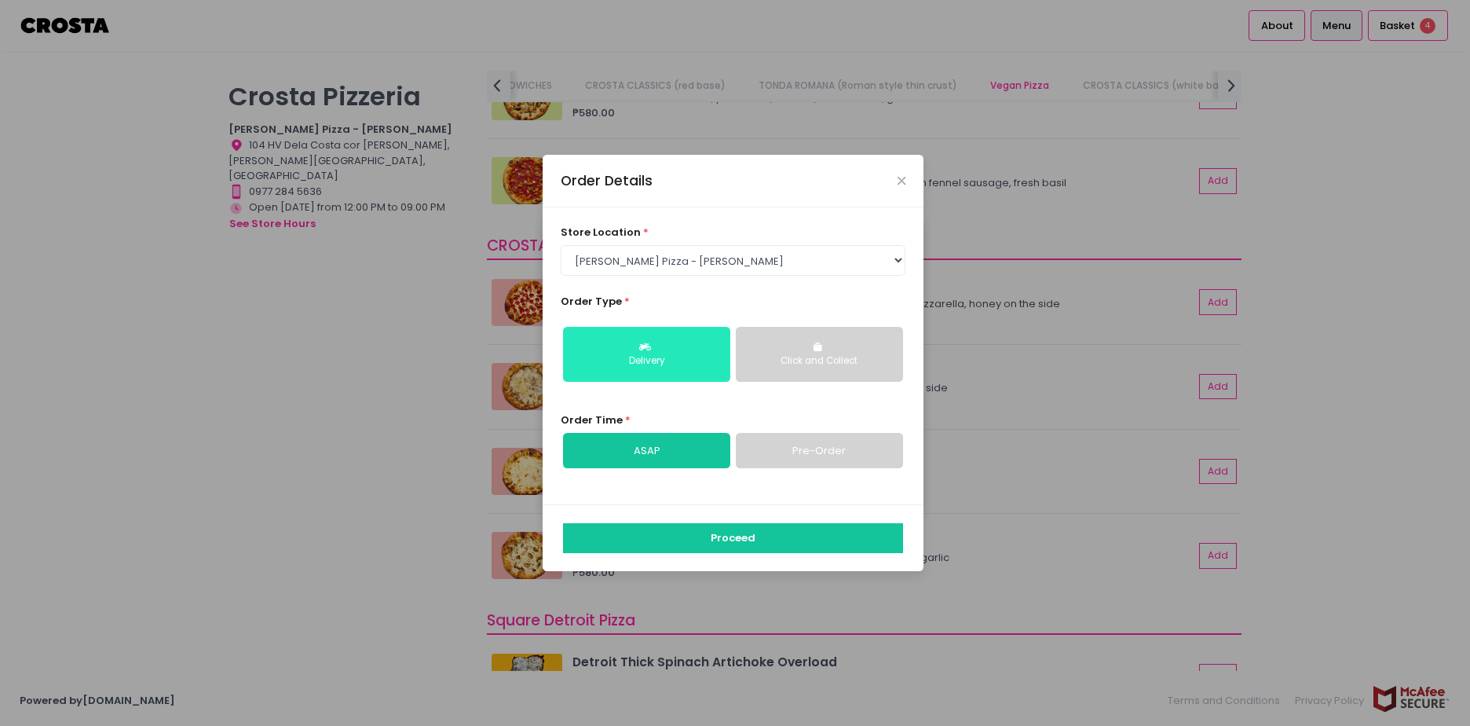
click at [607, 336] on button "Delivery" at bounding box center [646, 354] width 167 height 55
click at [816, 442] on link "Pre-Order" at bounding box center [819, 451] width 167 height 36
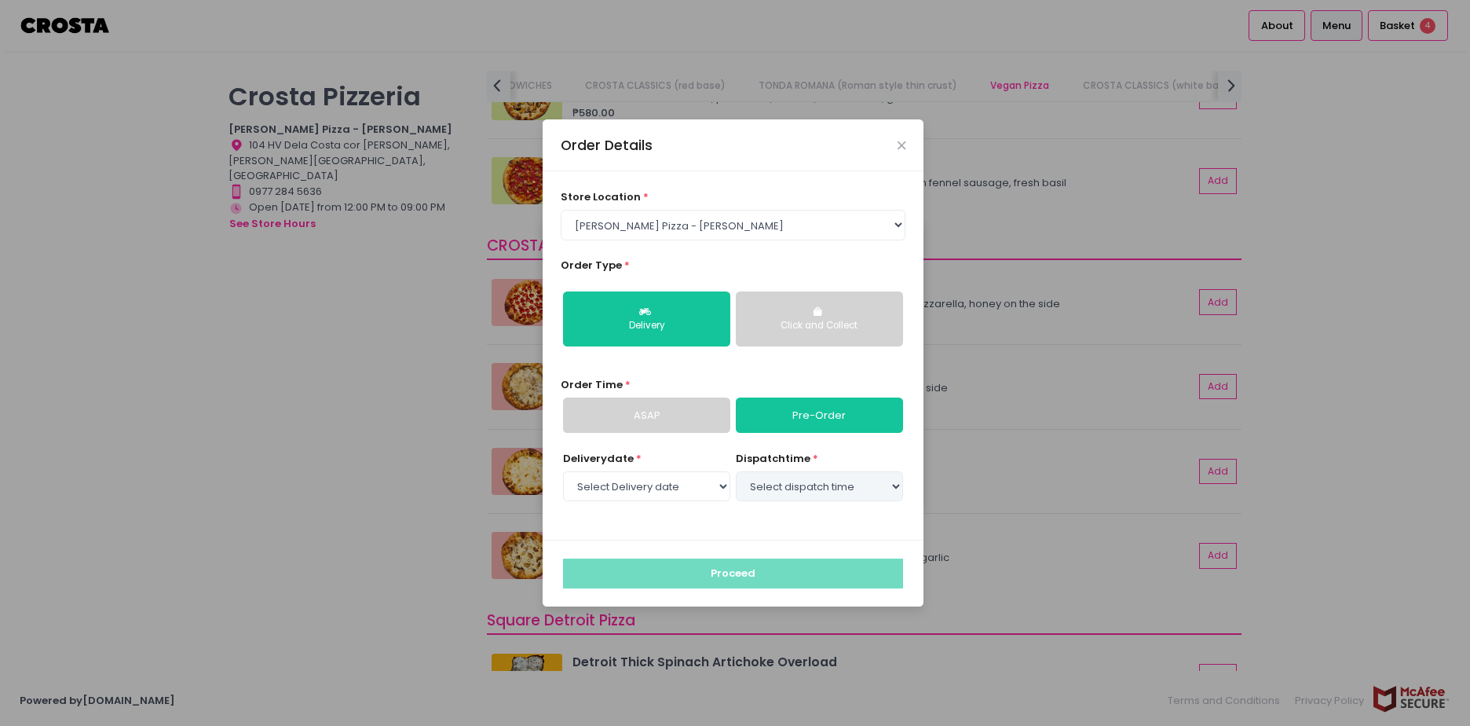
select select "2025-10-09"
click at [835, 496] on select "Select dispatch time 02:00 PM - 02:30 PM 02:30 PM - 03:00 PM 03:00 PM - 03:30 P…" at bounding box center [819, 486] width 167 height 30
click at [736, 471] on select "Select dispatch time 02:00 PM - 02:30 PM 02:30 PM - 03:00 PM 03:00 PM - 03:30 P…" at bounding box center [819, 486] width 167 height 30
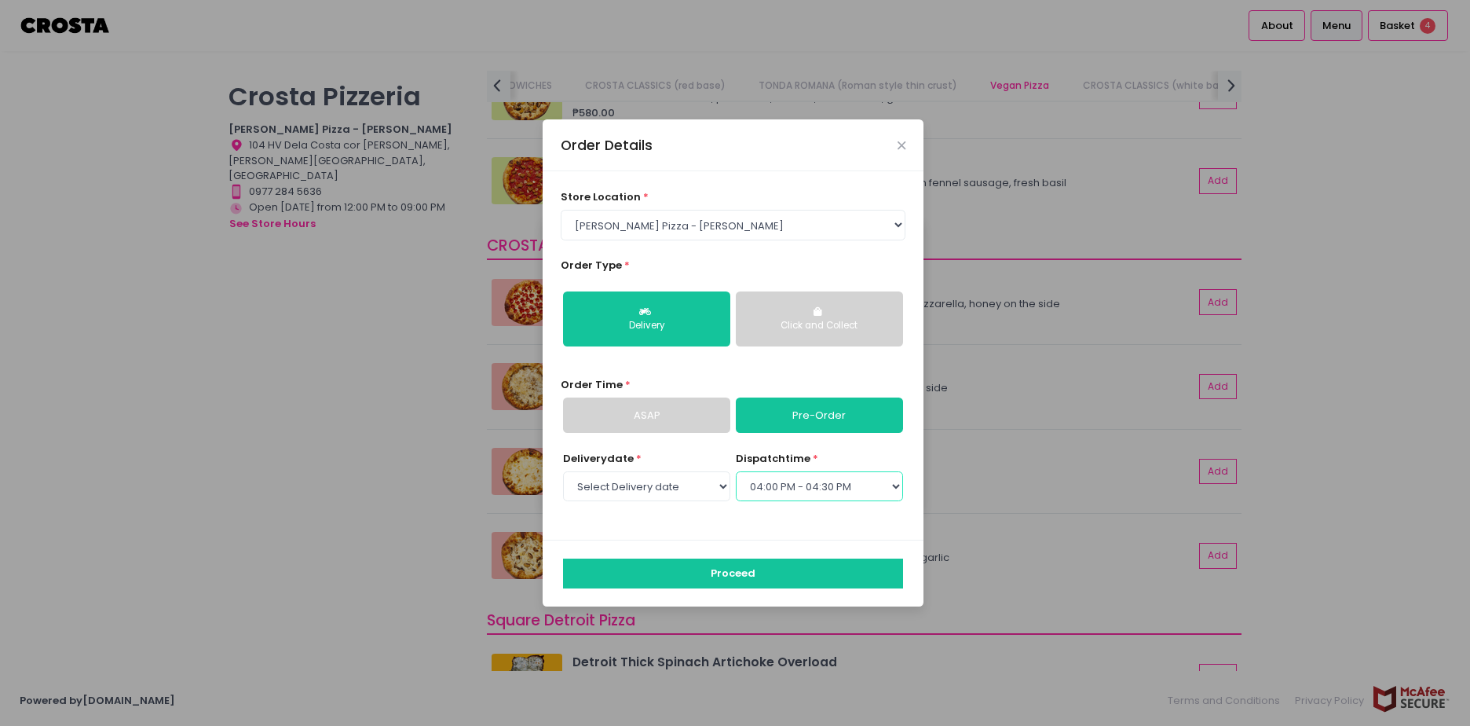
click at [895, 489] on select "Select dispatch time 02:00 PM - 02:30 PM 02:30 PM - 03:00 PM 03:00 PM - 03:30 P…" at bounding box center [819, 486] width 167 height 30
select select "16:30"
click at [736, 471] on select "Select dispatch time 02:00 PM - 02:30 PM 02:30 PM - 03:00 PM 03:00 PM - 03:30 P…" at bounding box center [819, 486] width 167 height 30
click at [703, 567] on button "Proceed" at bounding box center [733, 573] width 340 height 30
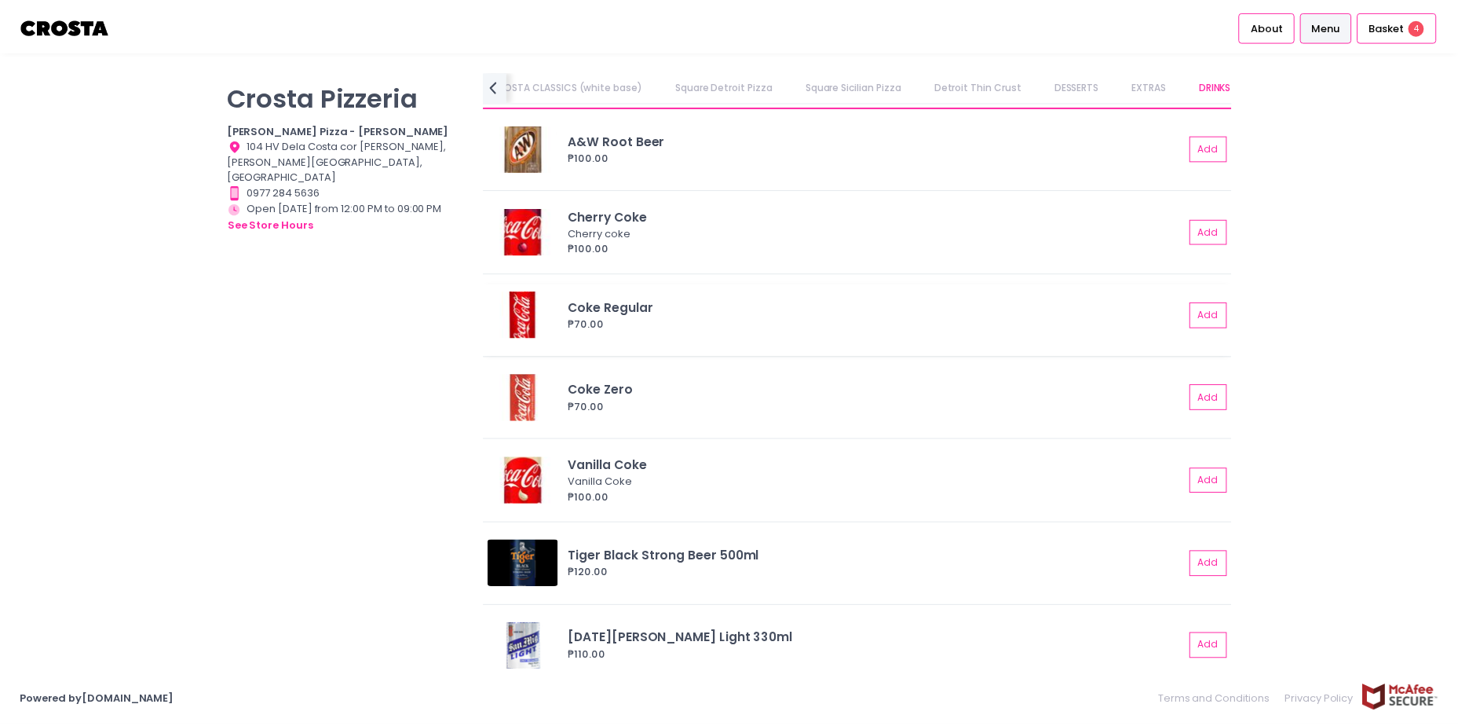
scroll to position [3713, 0]
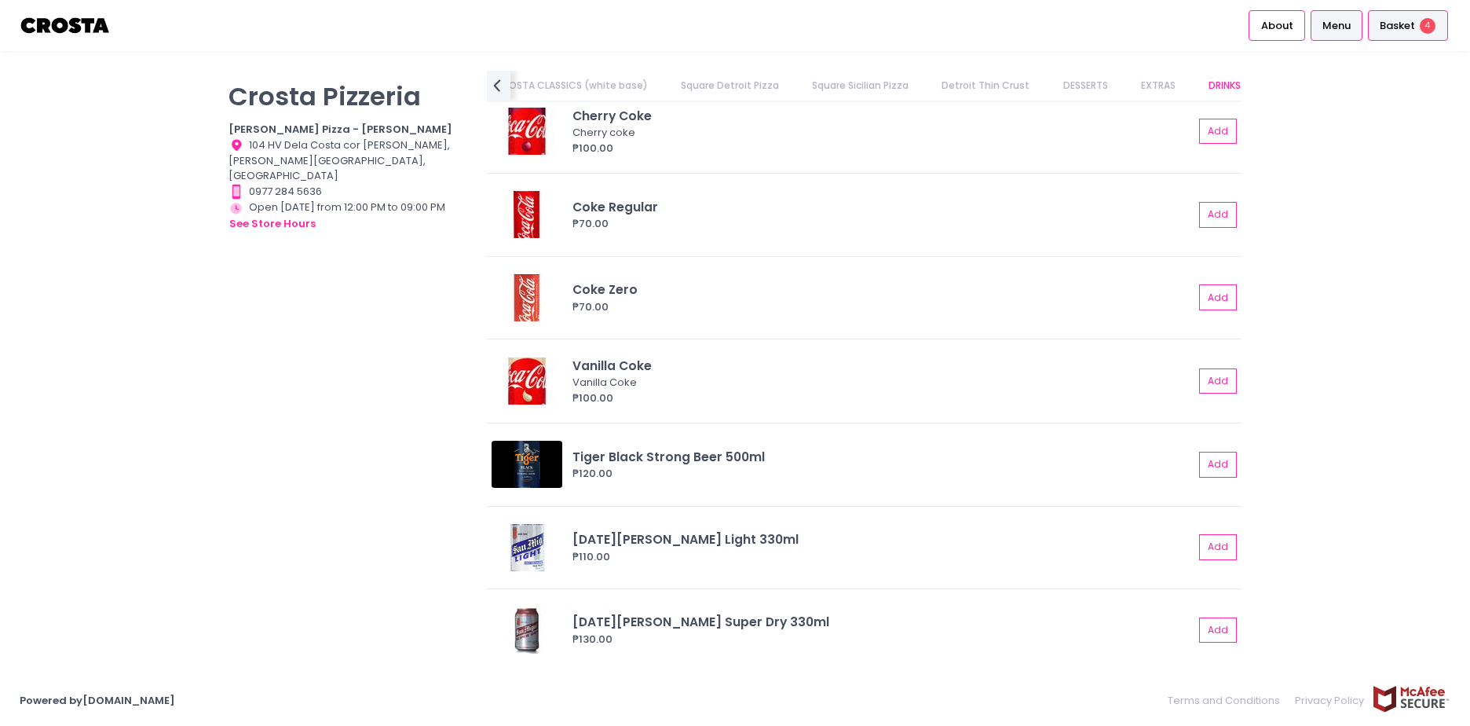
click at [1425, 28] on span "4" at bounding box center [1428, 26] width 16 height 16
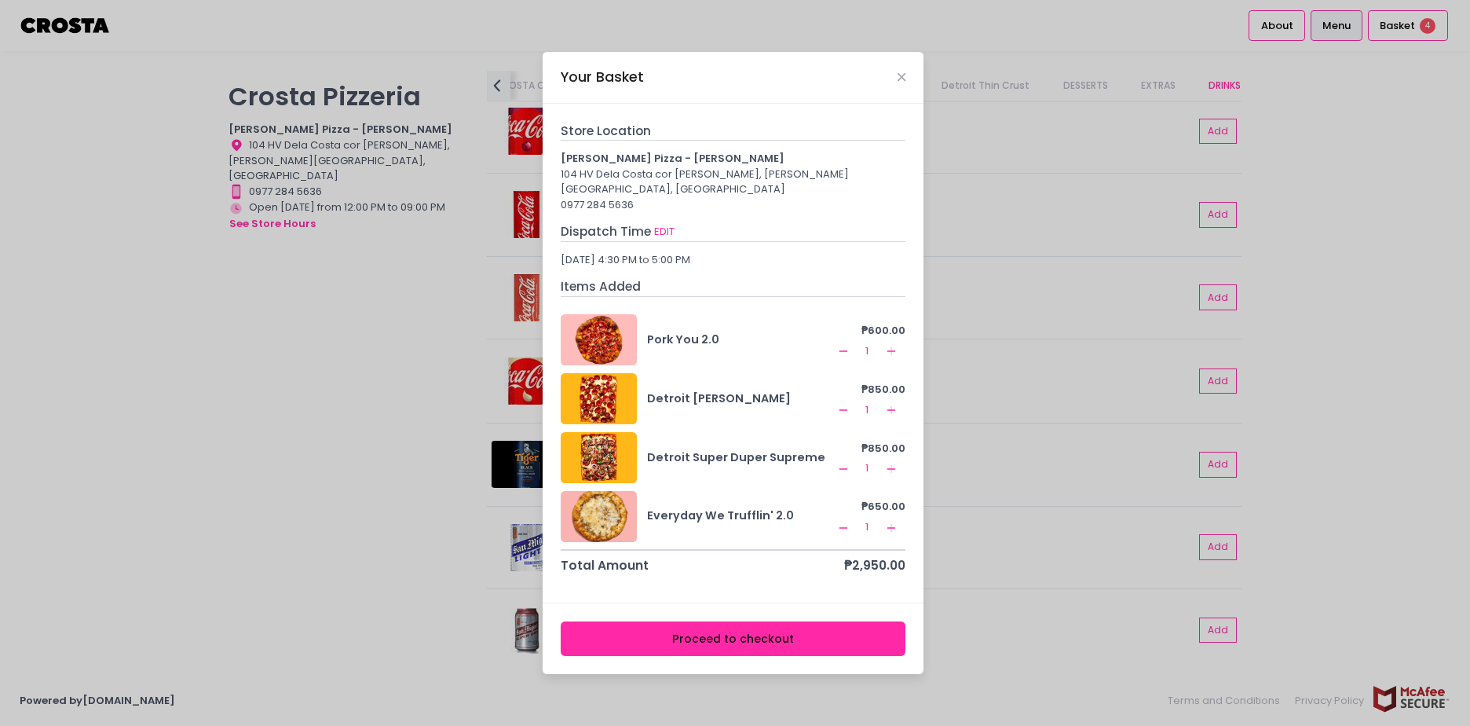
click at [770, 625] on button "Proceed to checkout" at bounding box center [734, 638] width 346 height 35
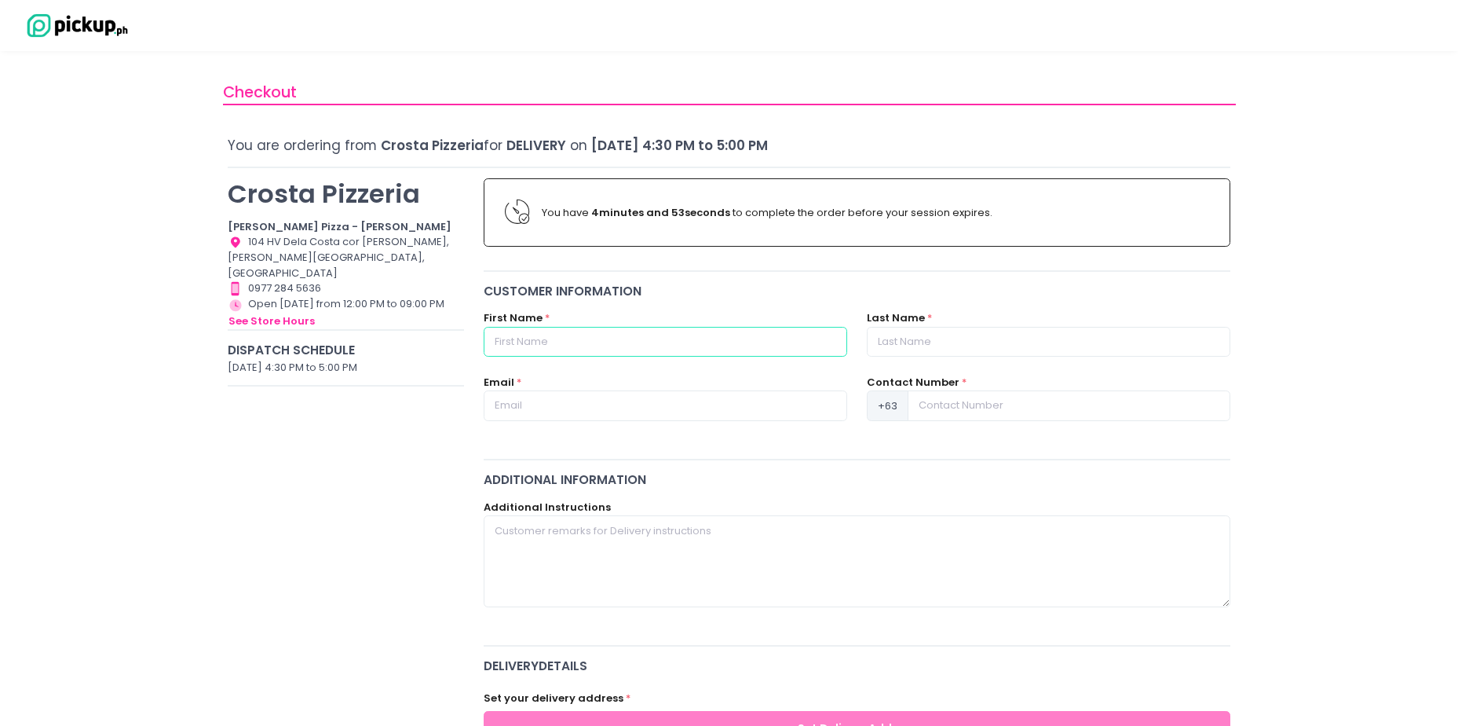
click at [556, 349] on input "text" at bounding box center [666, 342] width 364 height 30
type input "Jodi"
type input "Abesamis"
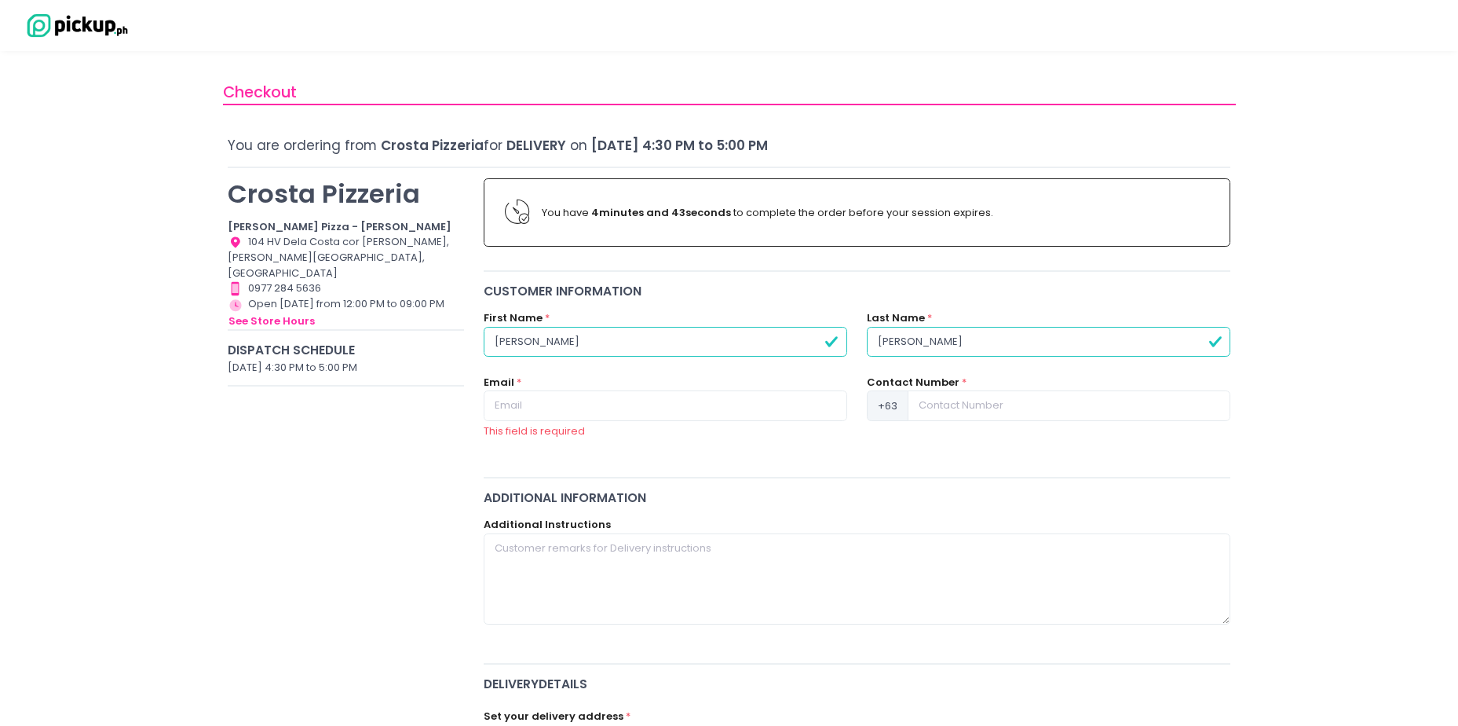
click at [559, 349] on input "Jodi" at bounding box center [666, 342] width 364 height 30
type input "Joseph Daryl"
click at [957, 408] on input at bounding box center [1069, 405] width 323 height 30
paste input "09177965674"
type input "9177965674"
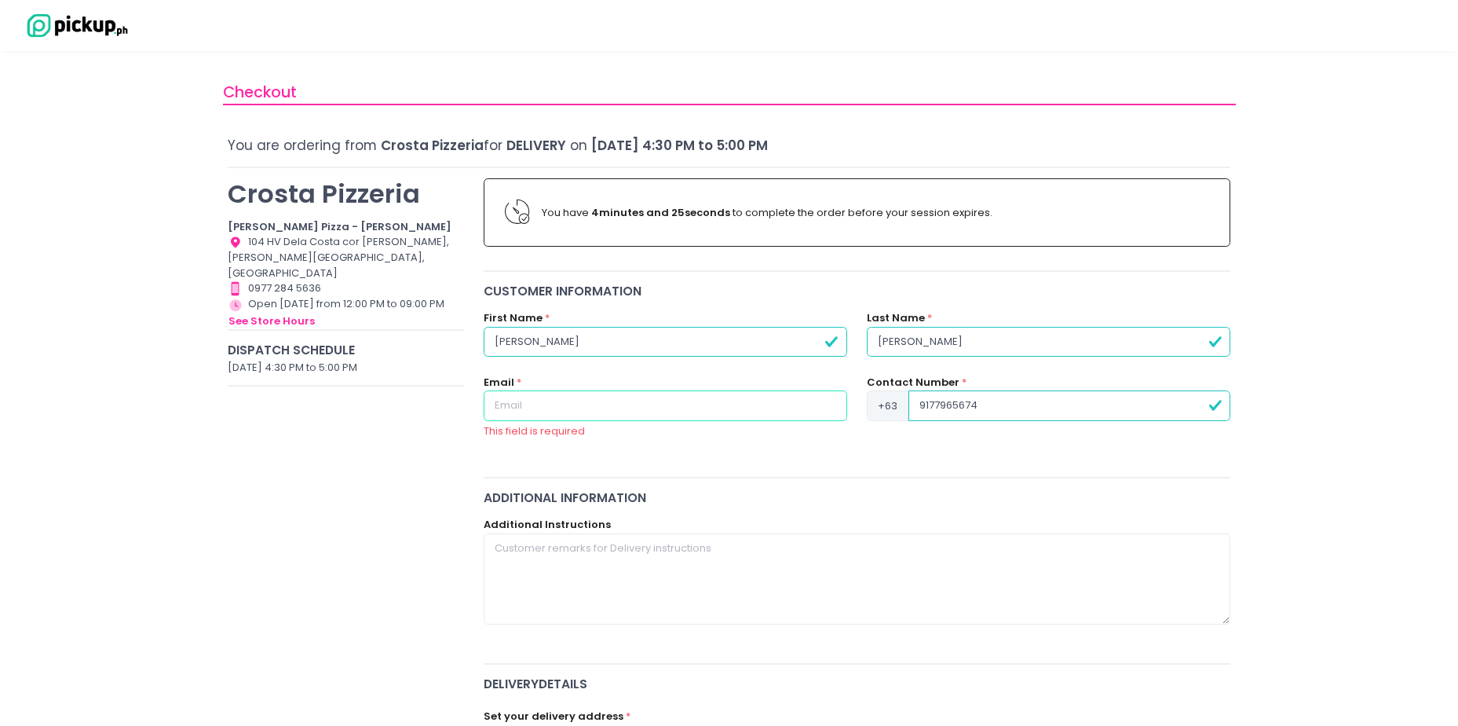
click at [576, 400] on input "text" at bounding box center [666, 405] width 364 height 30
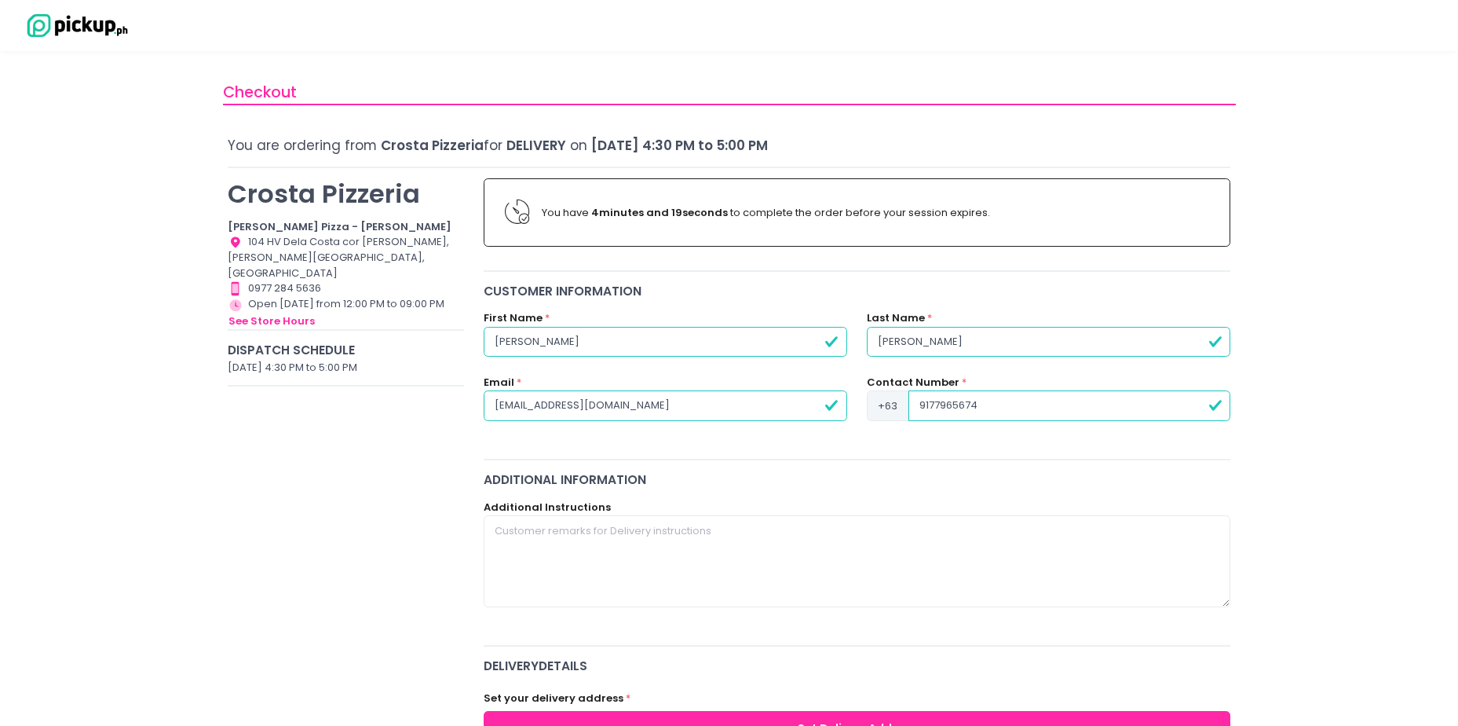
type input "jgabesamis@gmail.com"
click at [587, 559] on textarea at bounding box center [858, 560] width 748 height 91
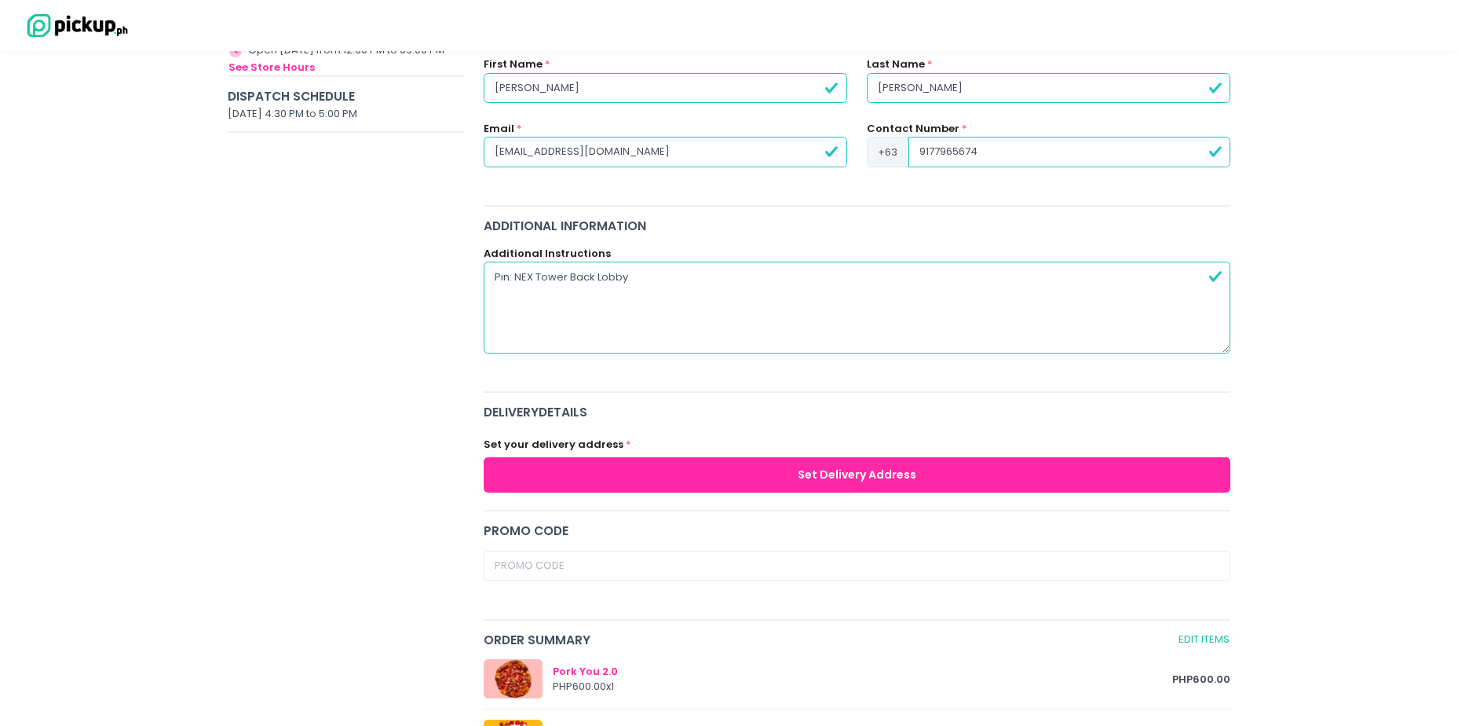
scroll to position [279, 0]
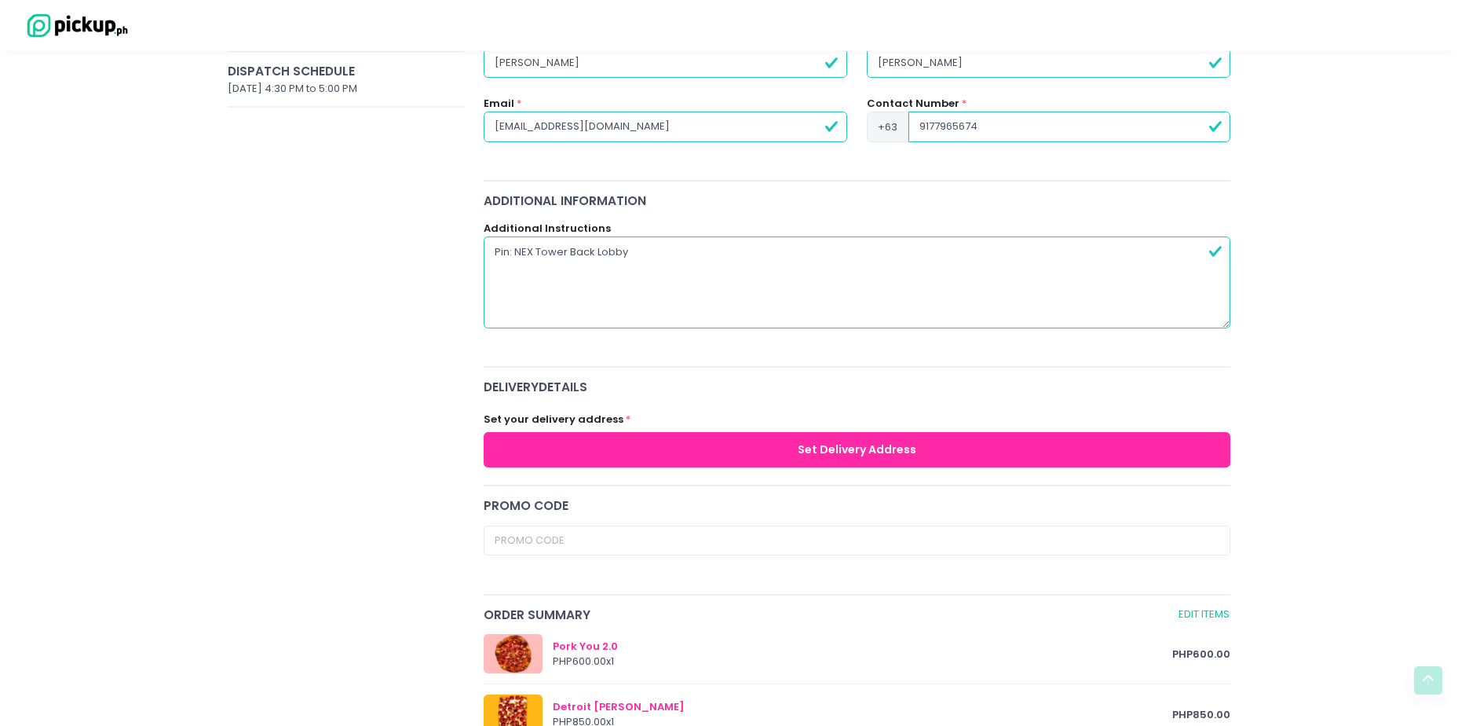
type textarea "Pin: NEX Tower Back Lobby"
click at [715, 439] on button "Set Delivery Address" at bounding box center [858, 449] width 748 height 35
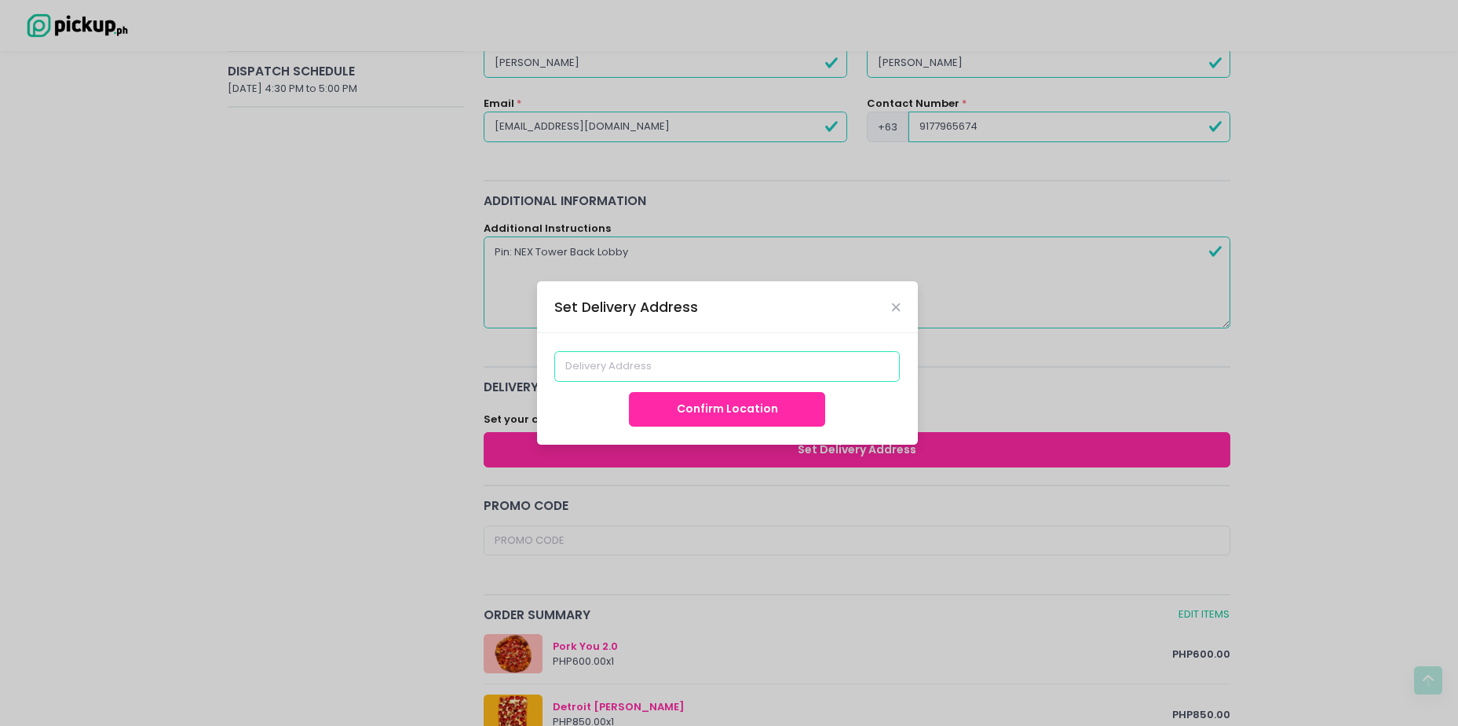
click at [694, 369] on input at bounding box center [727, 366] width 346 height 30
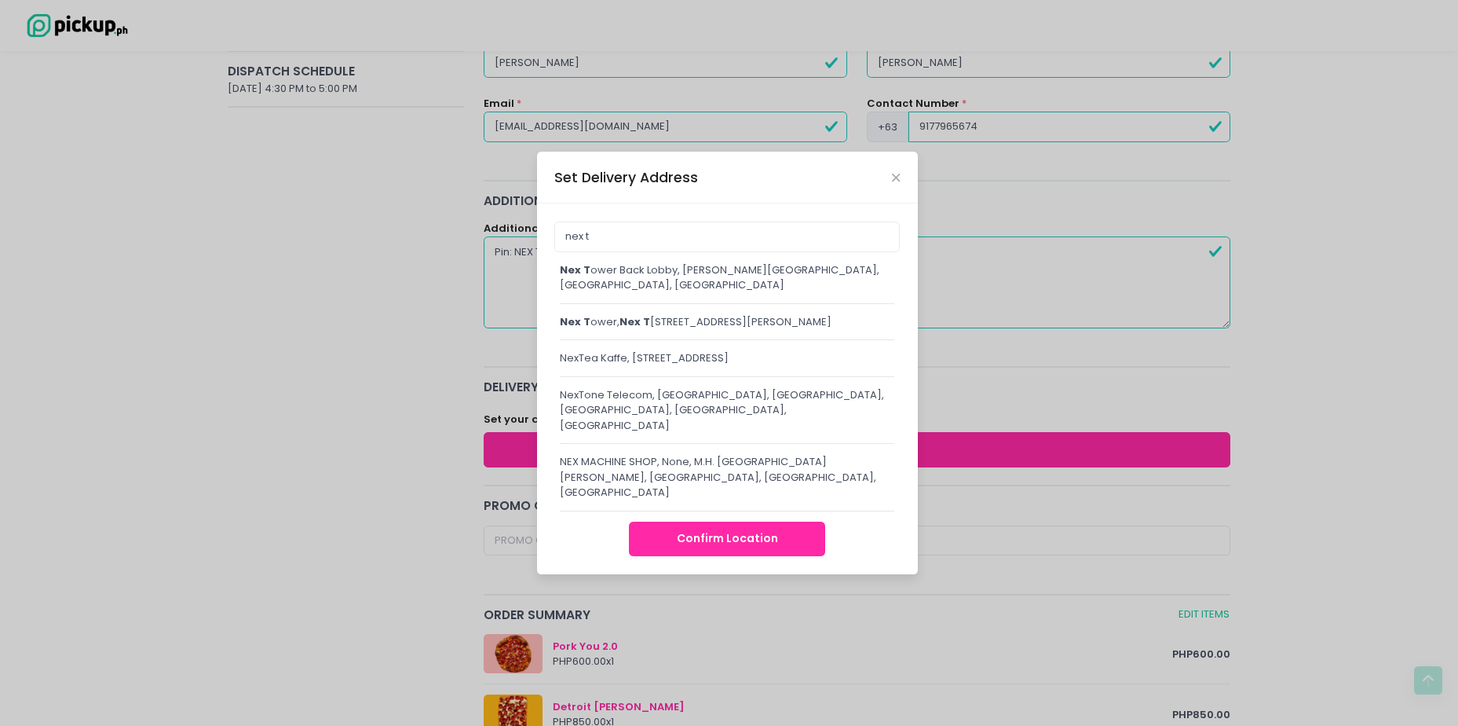
click at [585, 275] on span "nex t" at bounding box center [575, 269] width 31 height 15
type input "NEX Tower Back Lobby, Ayala Avenue, Makati City, Metro Manila, Philippines"
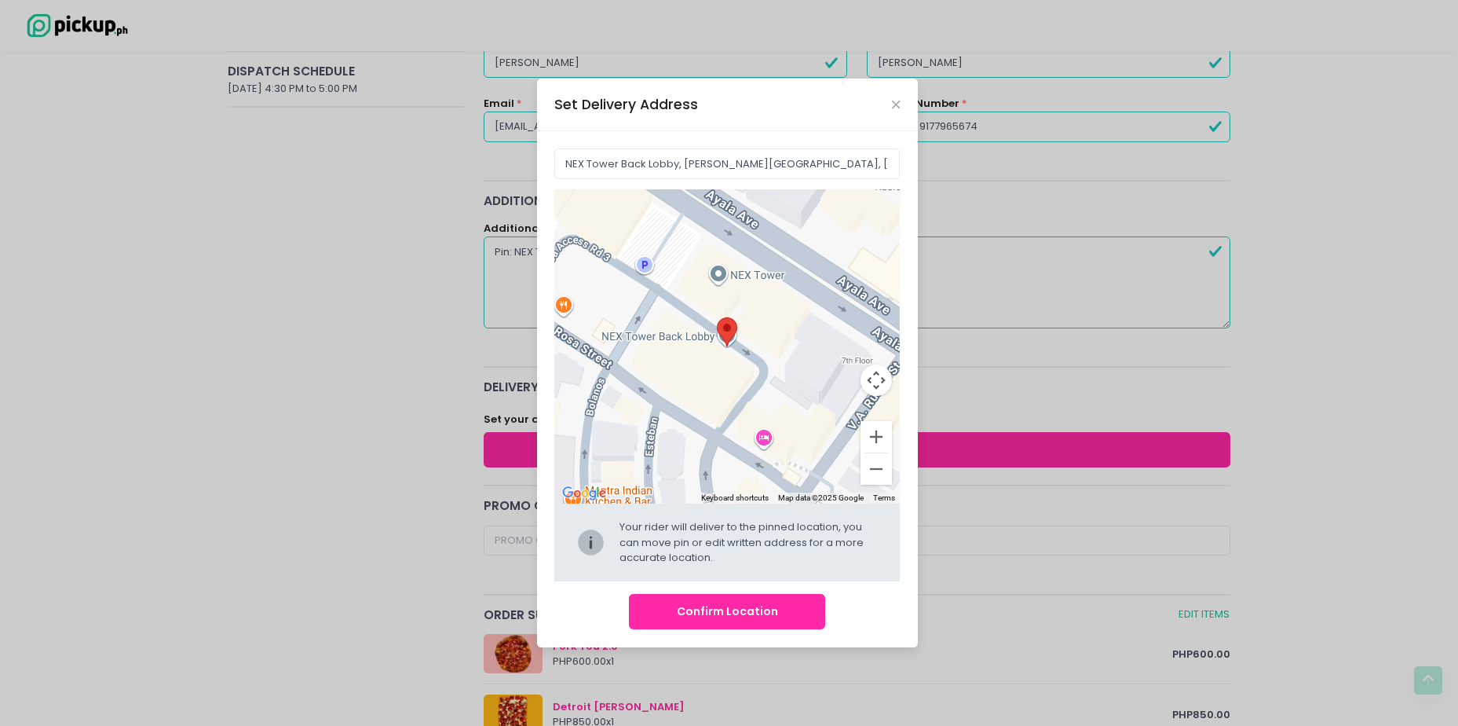
click at [767, 603] on button "Confirm Location" at bounding box center [727, 611] width 196 height 35
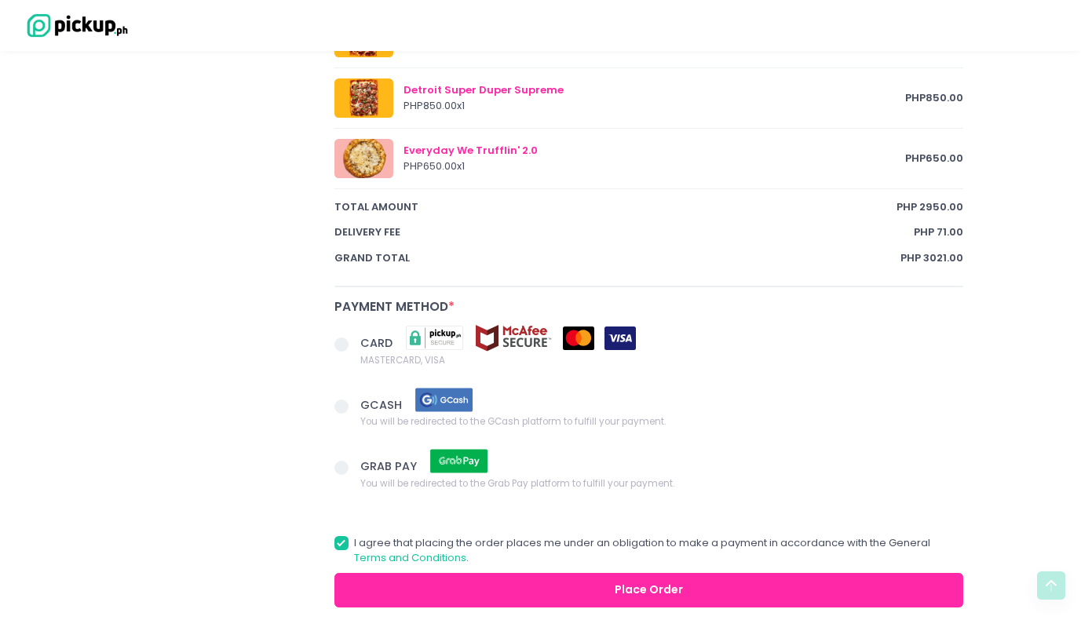
scroll to position [981, 0]
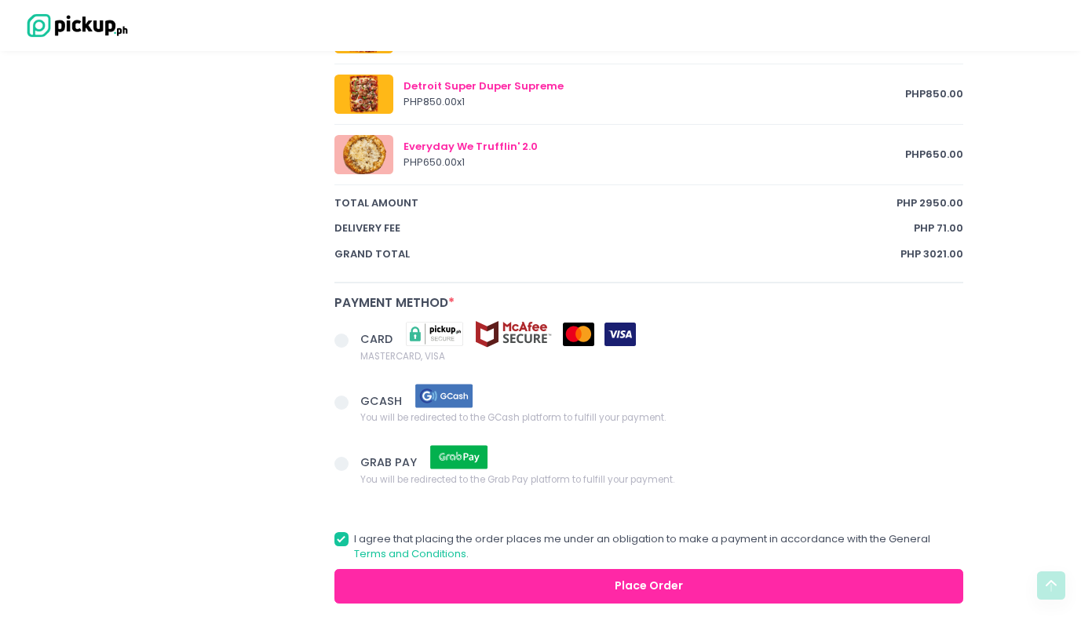
click at [342, 342] on span at bounding box center [342, 341] width 14 height 14
click at [354, 342] on input "CARD MASTERCARD, VISA" at bounding box center [359, 338] width 10 height 10
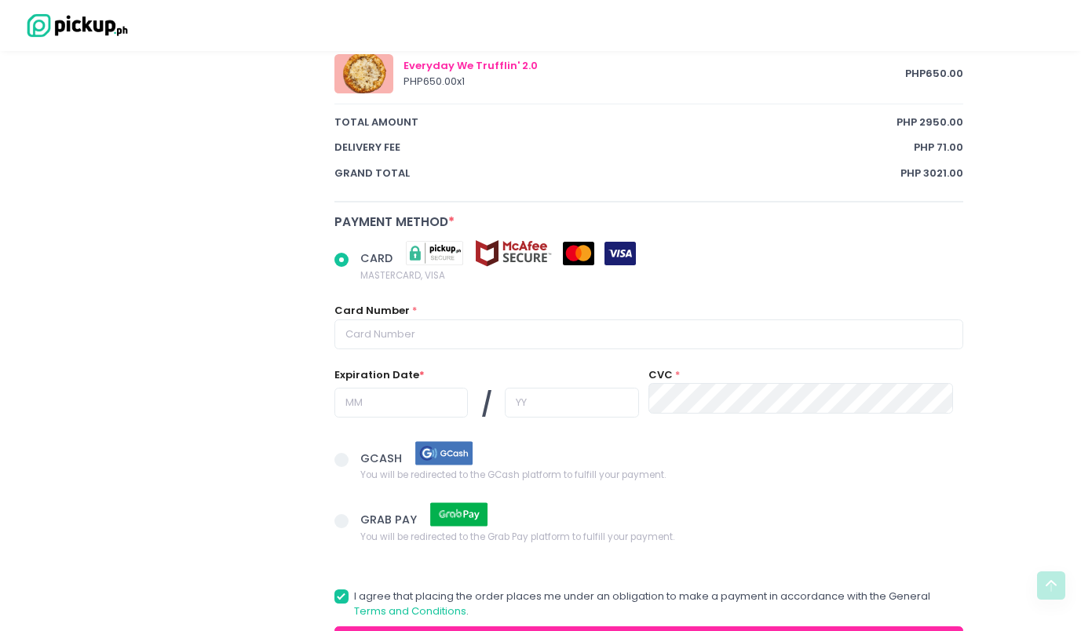
scroll to position [1062, 0]
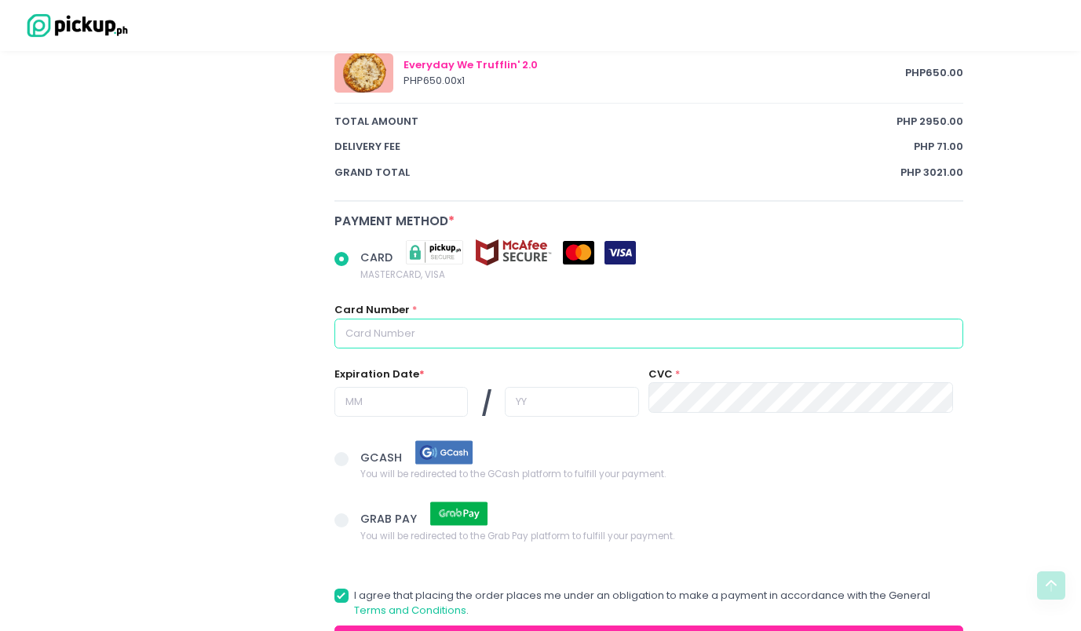
click at [410, 329] on input "text" at bounding box center [650, 334] width 630 height 30
radio input "true"
type input "4"
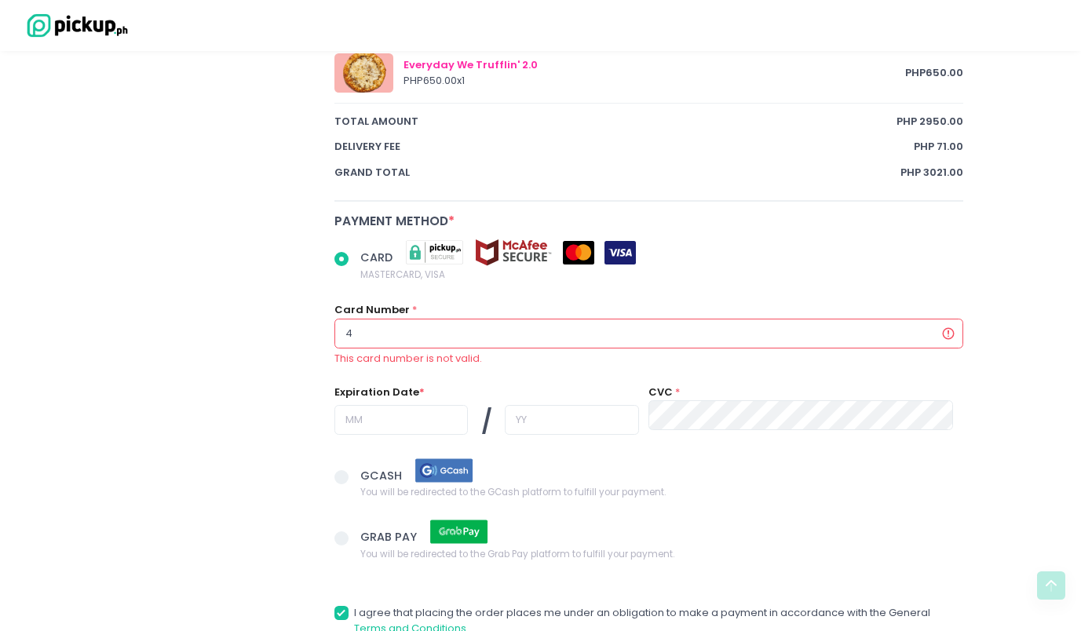
radio input "true"
type input "46"
radio input "true"
type input "461"
radio input "true"
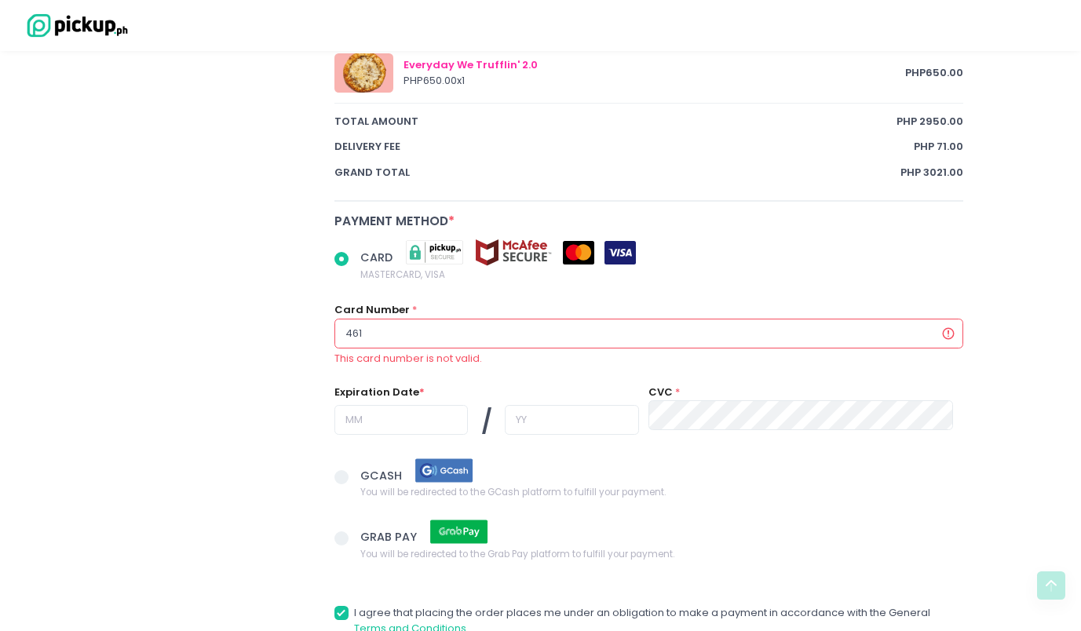
type input "4619"
radio input "true"
type input "46198"
radio input "true"
type input "461984"
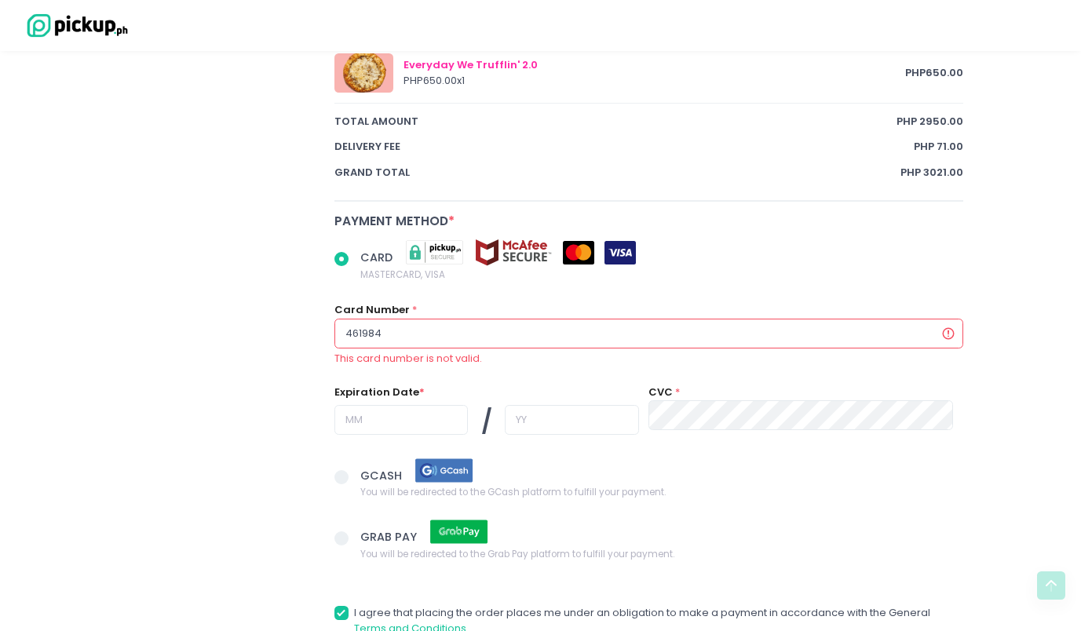
radio input "true"
type input "4619840"
radio input "true"
type input "46198400"
radio input "true"
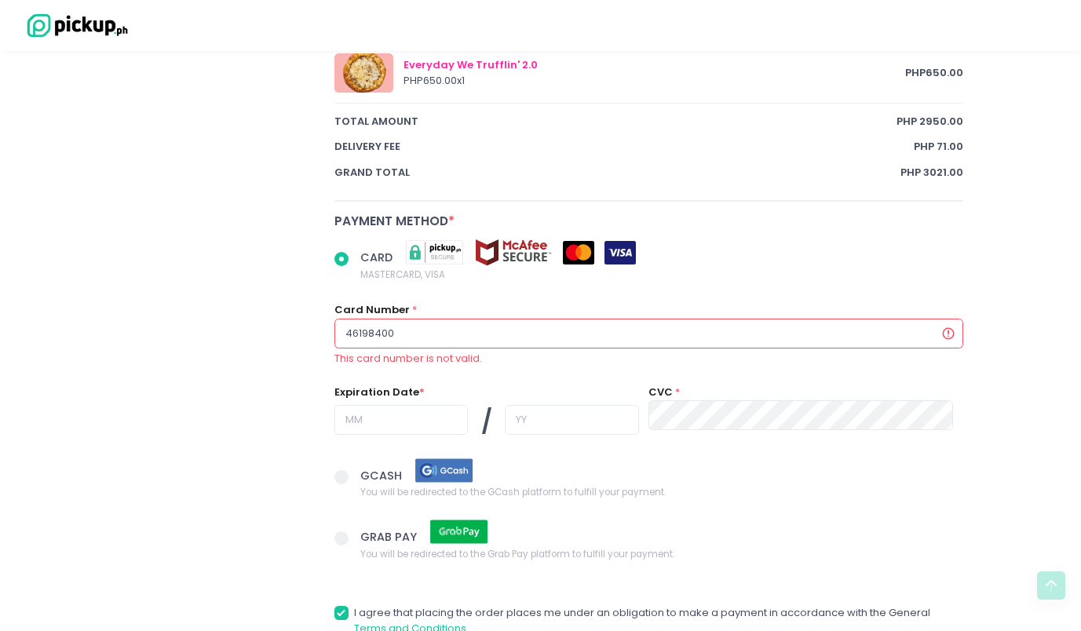
type input "461984001"
radio input "true"
type input "4619840010"
radio input "true"
type input "46198400104"
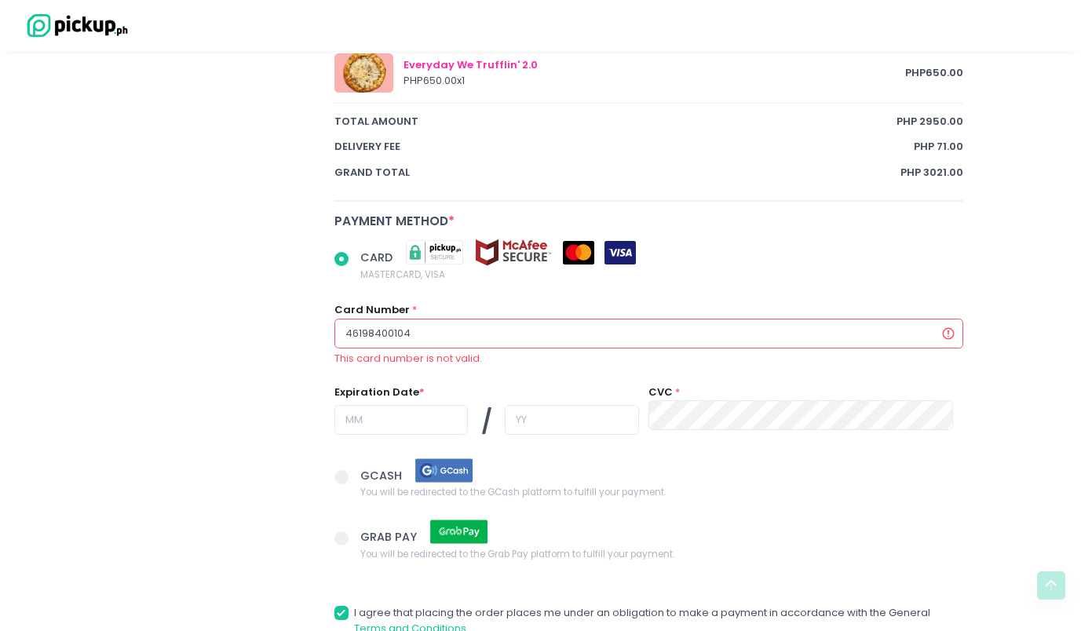
radio input "true"
type input "461984001044"
radio input "true"
type input "4619840010444"
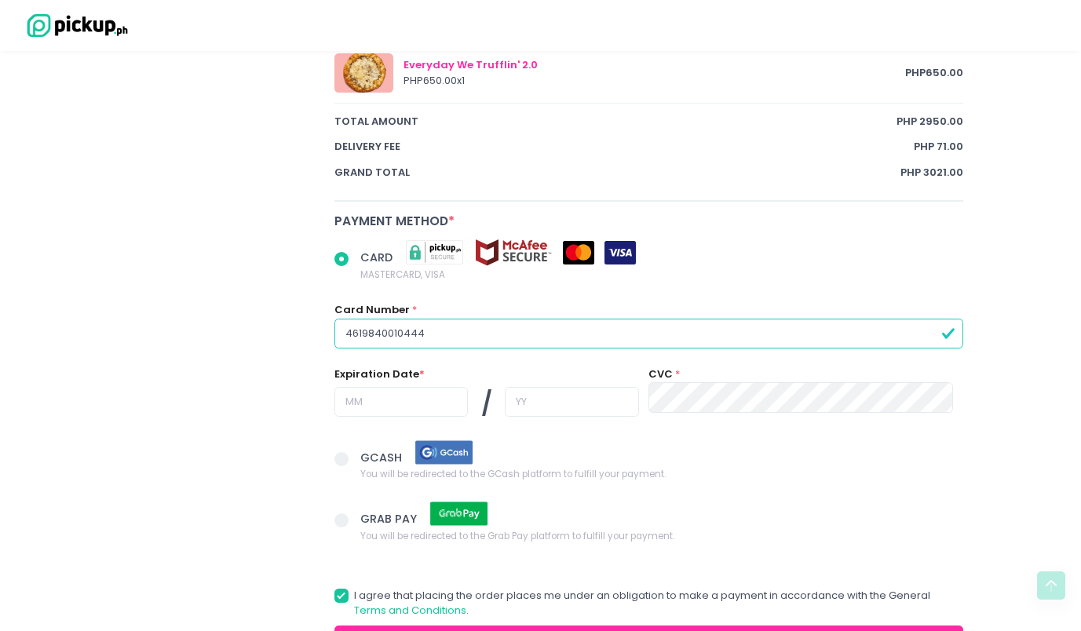
radio input "true"
type input "46198400104446"
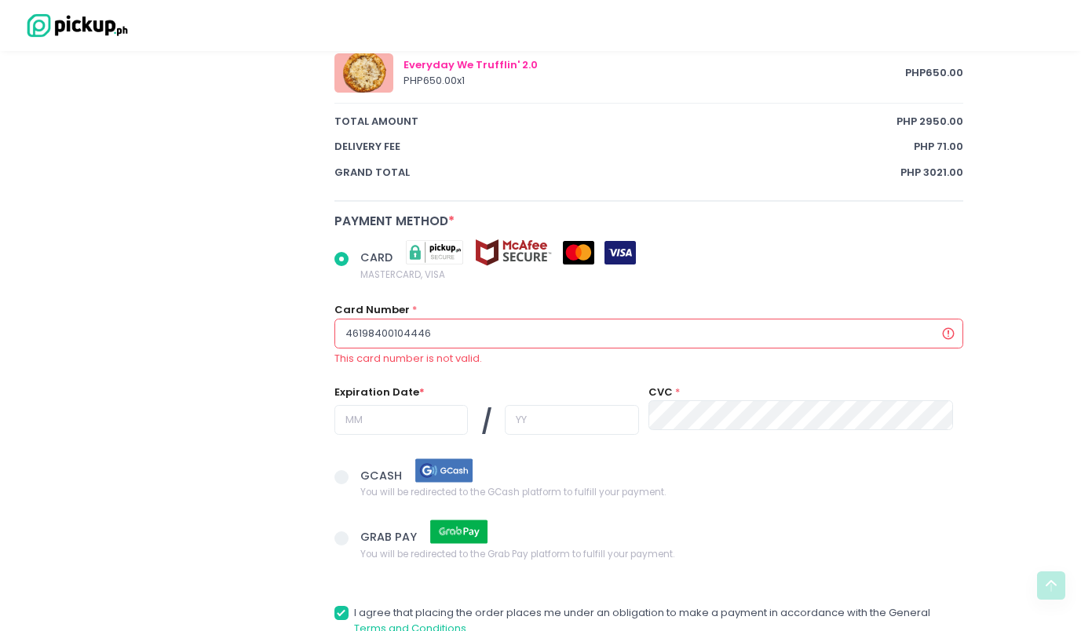
radio input "true"
type input "461984001044468"
radio input "true"
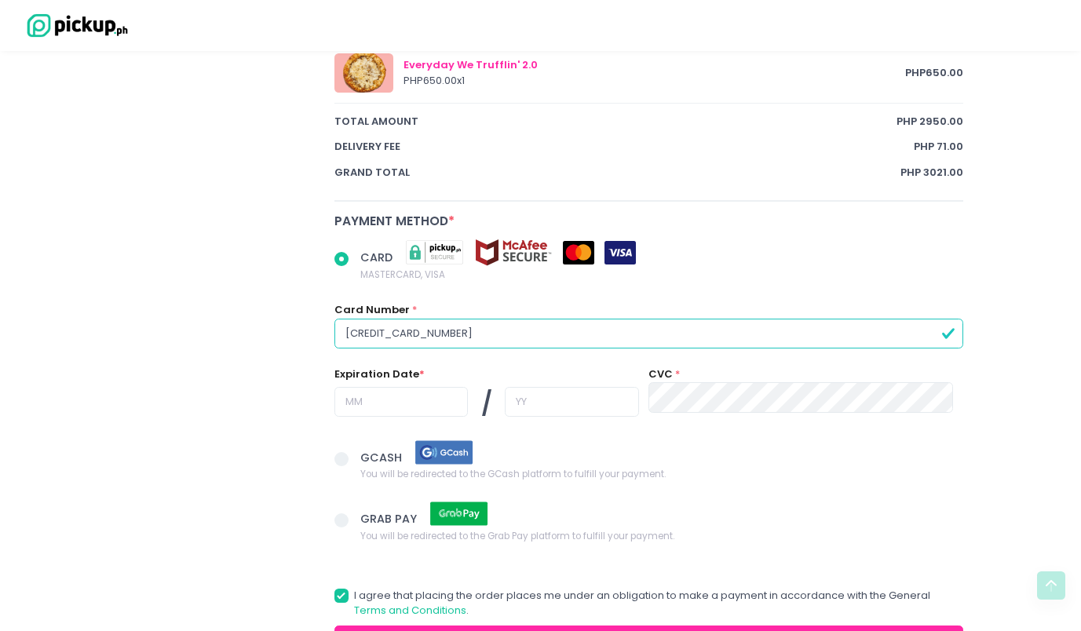
type input "4619840010444689"
radio input "true"
type input "0"
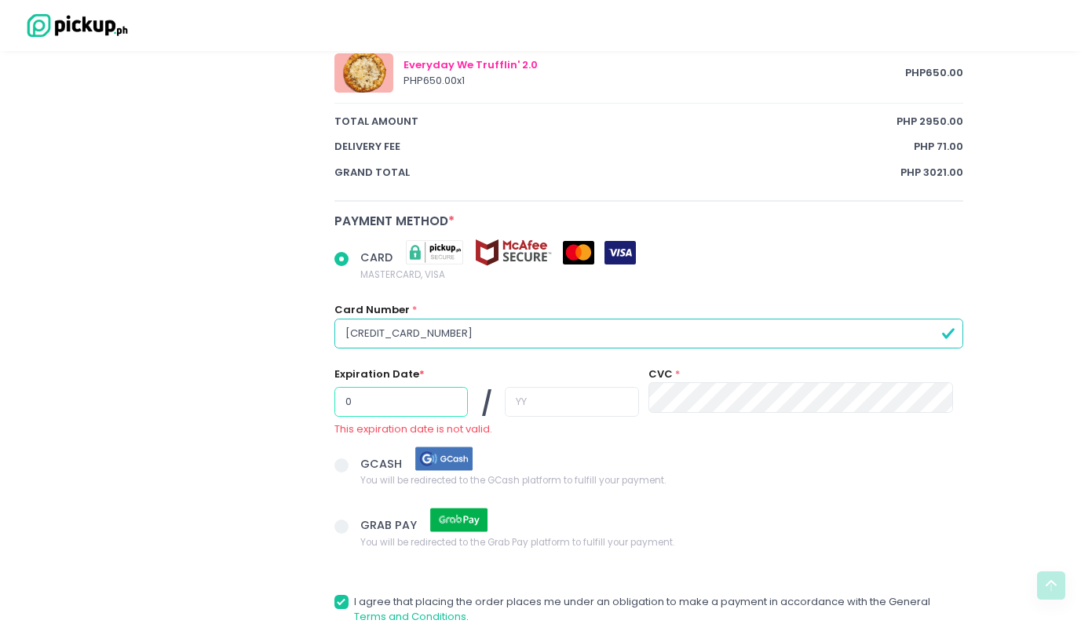
radio input "true"
type input "07"
radio input "true"
type input "28"
radio input "true"
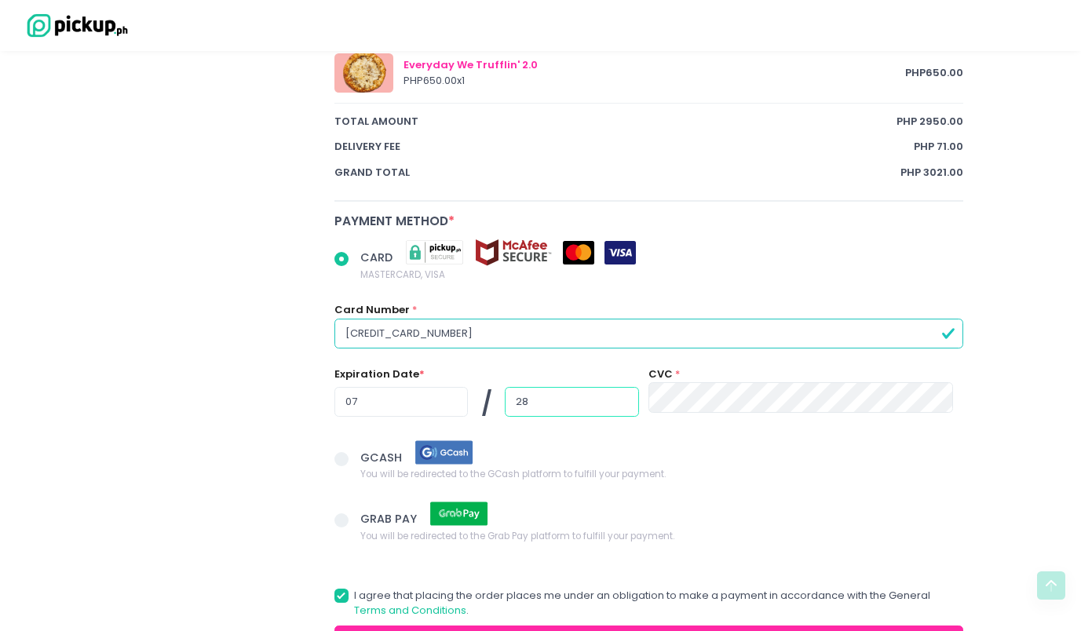
type input "28"
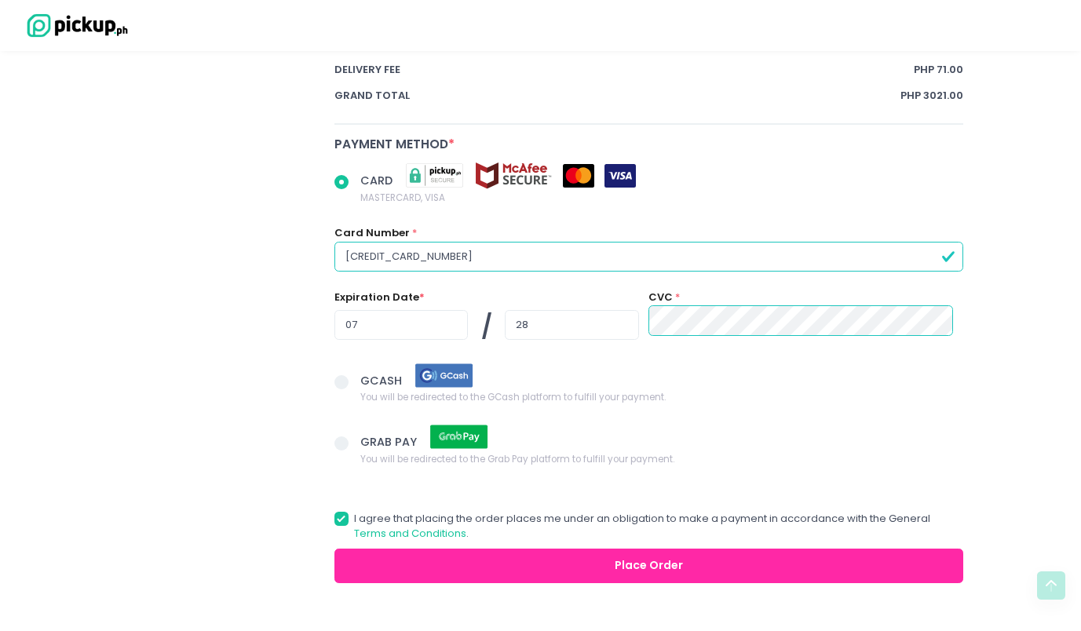
scroll to position [1183, 0]
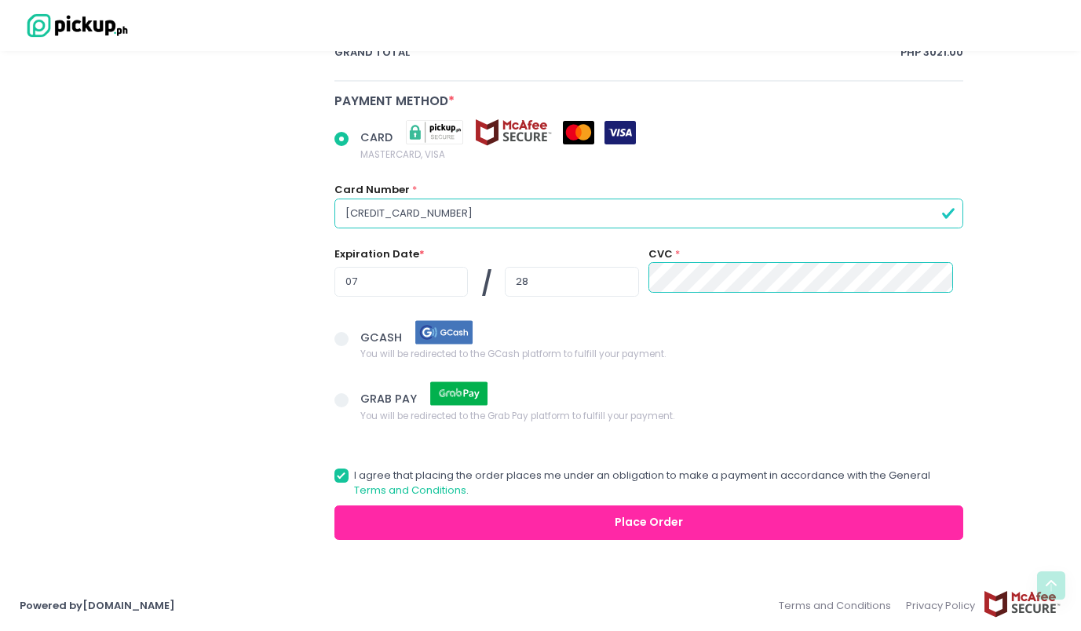
click at [646, 513] on button "Place Order" at bounding box center [650, 523] width 630 height 35
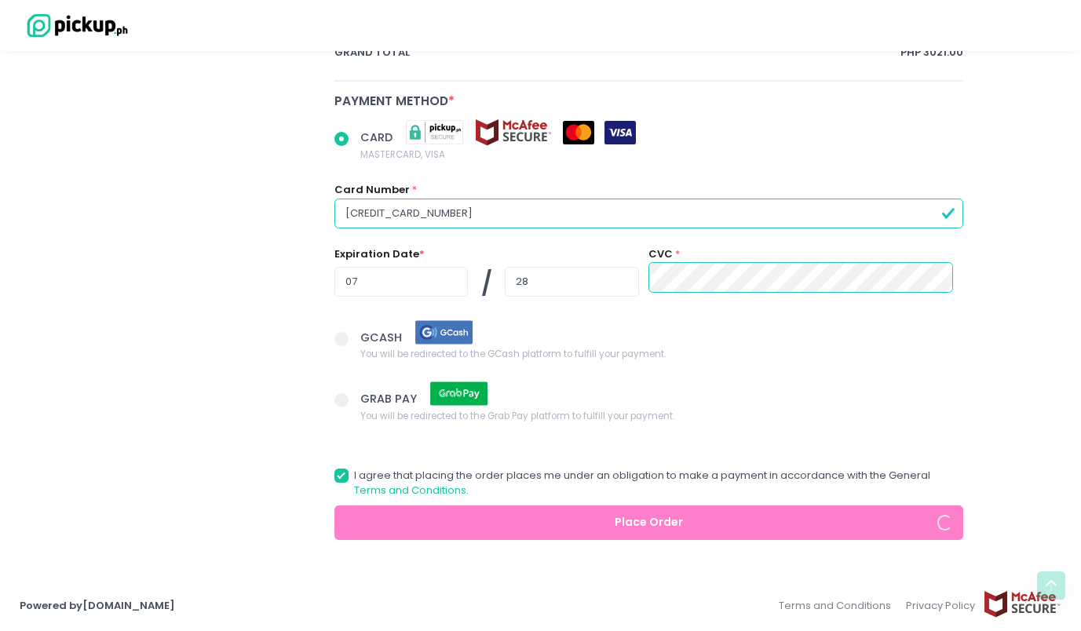
radio input "true"
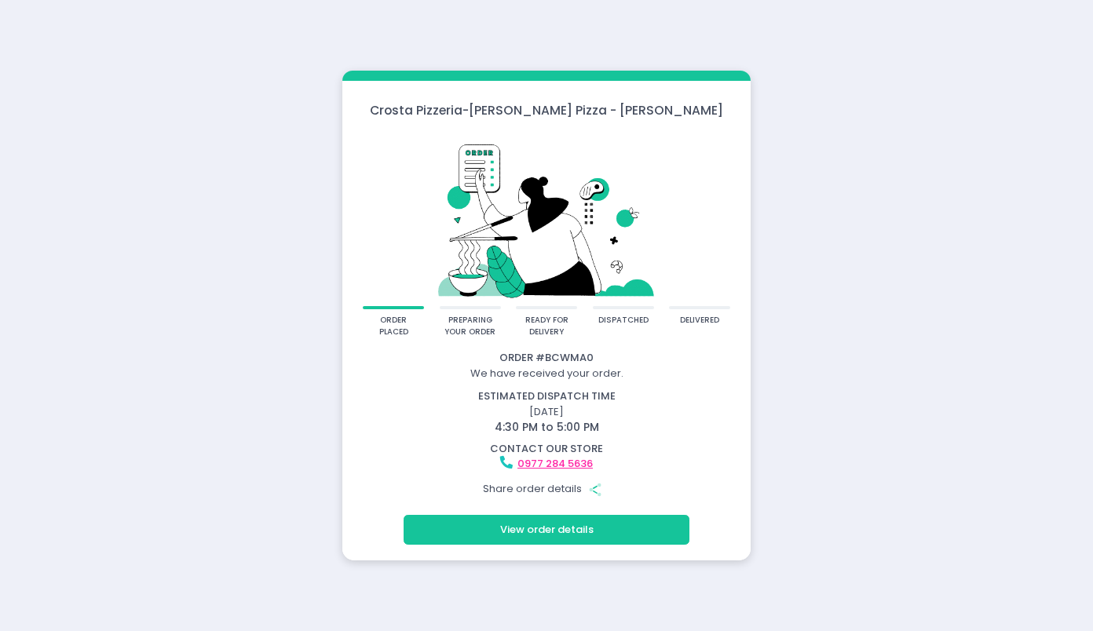
click at [605, 489] on button "Share Created with Sketch." at bounding box center [595, 489] width 30 height 30
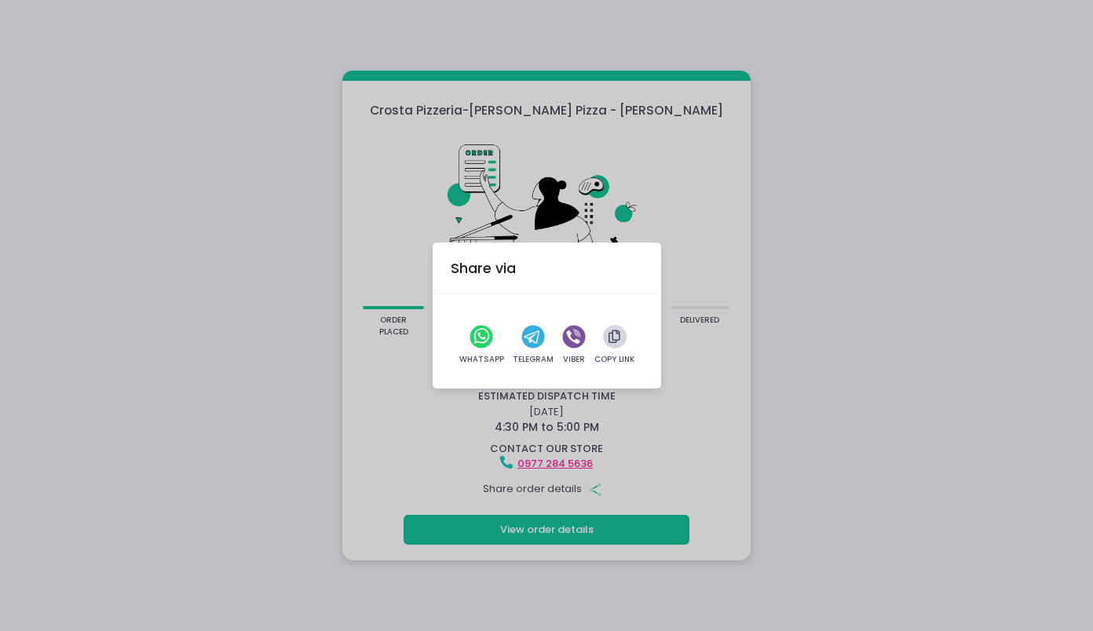
click at [613, 336] on icon "button" at bounding box center [615, 337] width 12 height 13
